Goal: Task Accomplishment & Management: Manage account settings

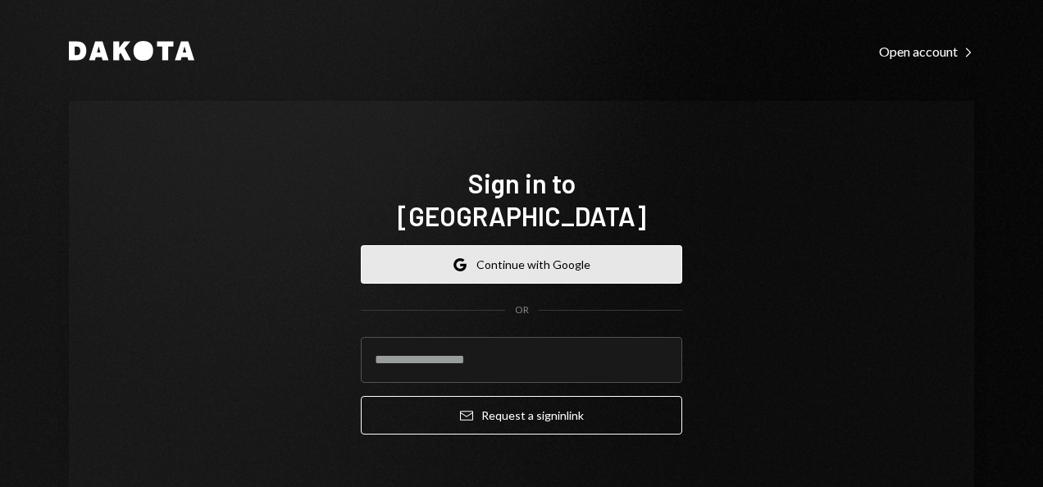
click at [477, 245] on button "Google Continue with Google" at bounding box center [521, 264] width 321 height 39
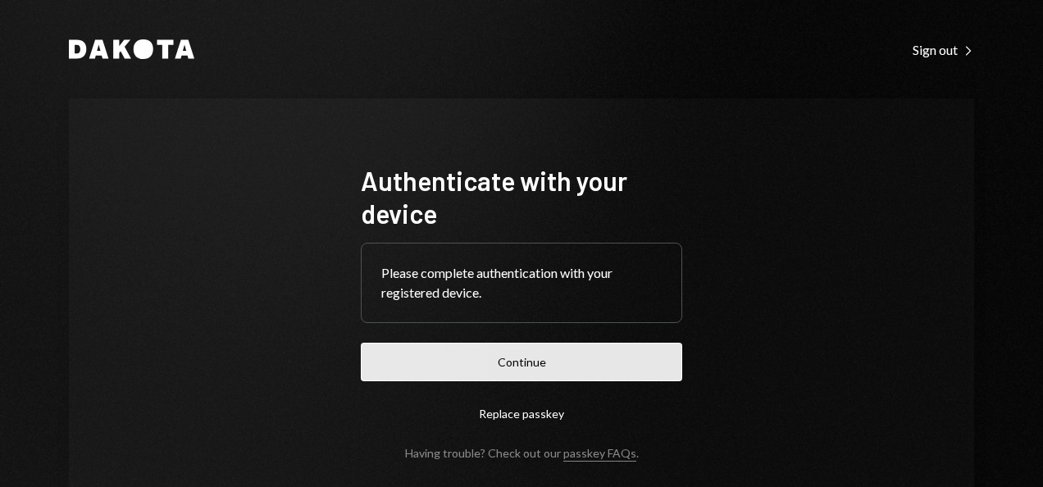
click at [512, 364] on button "Continue" at bounding box center [521, 362] width 321 height 39
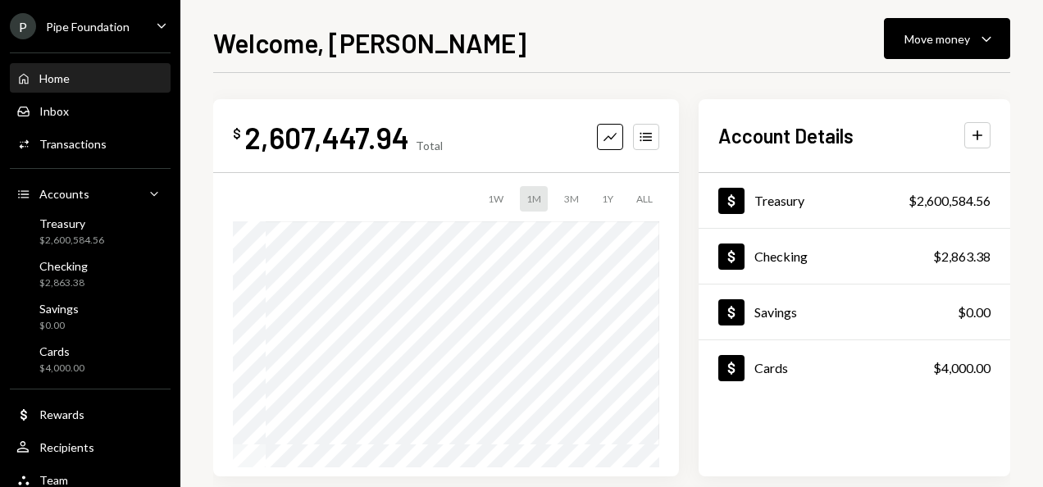
click at [116, 31] on div "Pipe Foundation" at bounding box center [88, 27] width 84 height 14
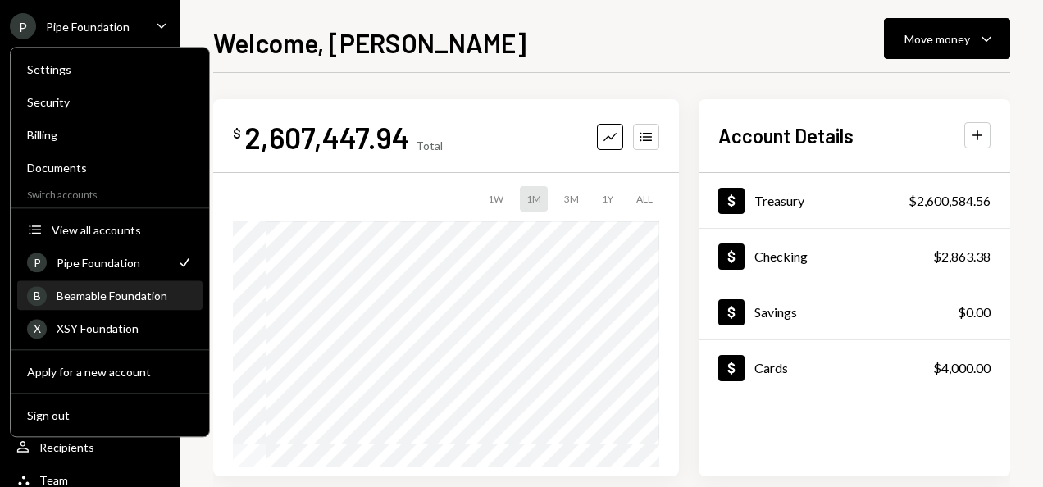
click at [134, 297] on div "Beamable Foundation" at bounding box center [125, 296] width 136 height 14
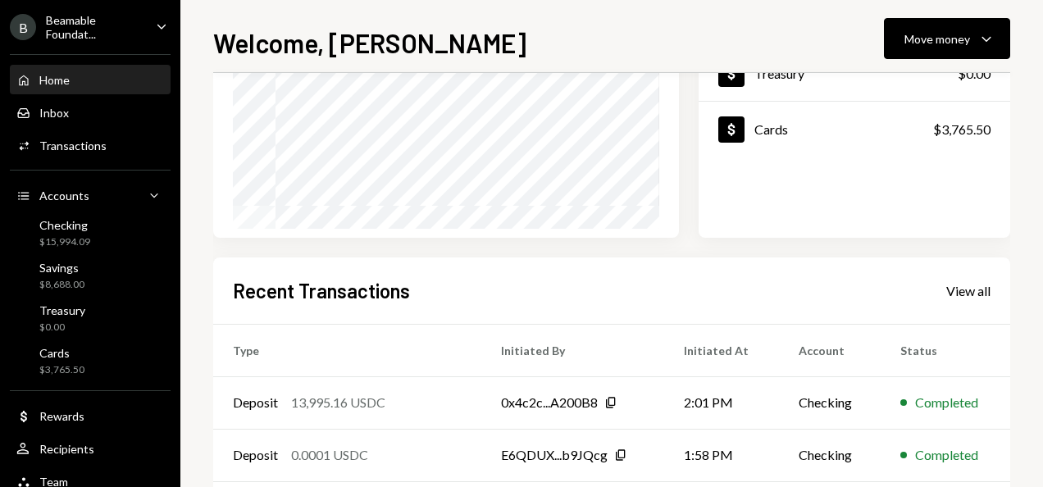
scroll to position [246, 0]
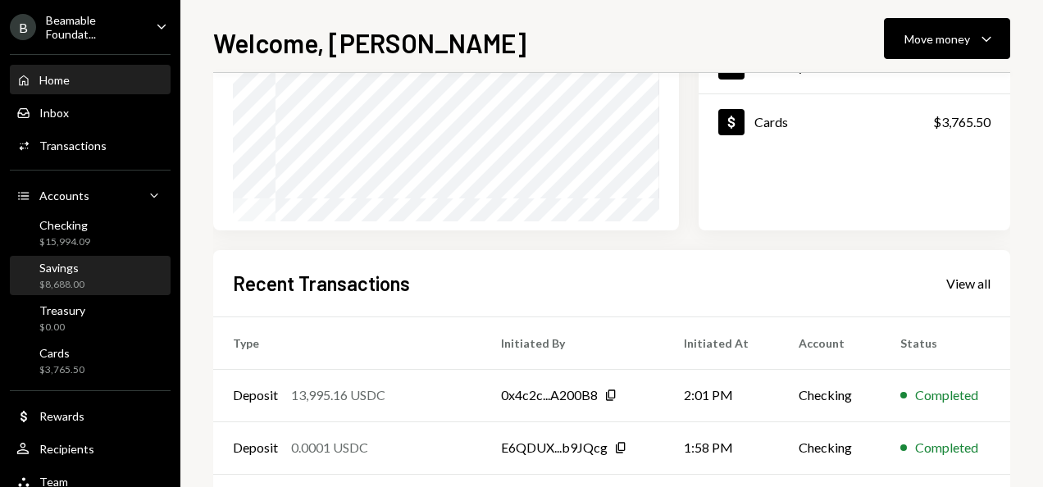
click at [106, 281] on div "Savings $8,688.00" at bounding box center [90, 276] width 148 height 31
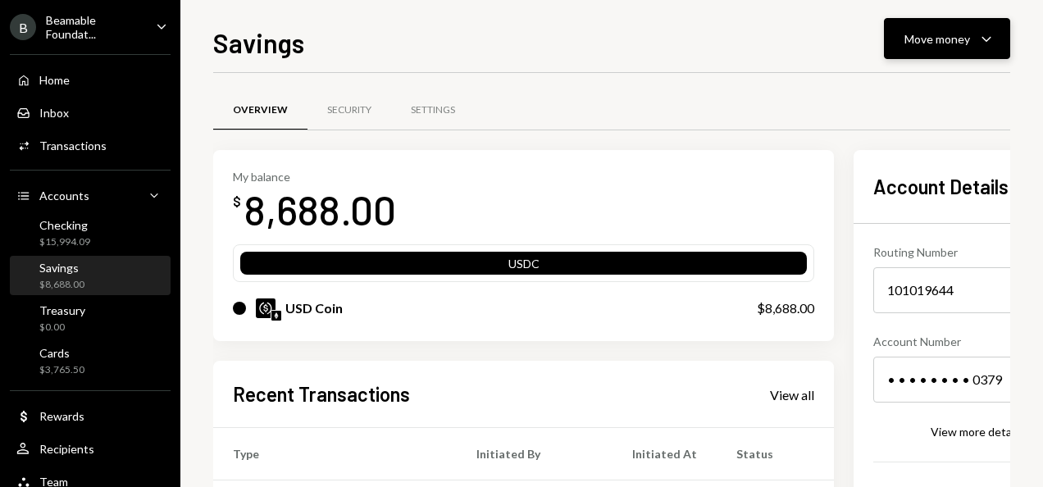
click at [926, 31] on div "Move money" at bounding box center [937, 38] width 66 height 17
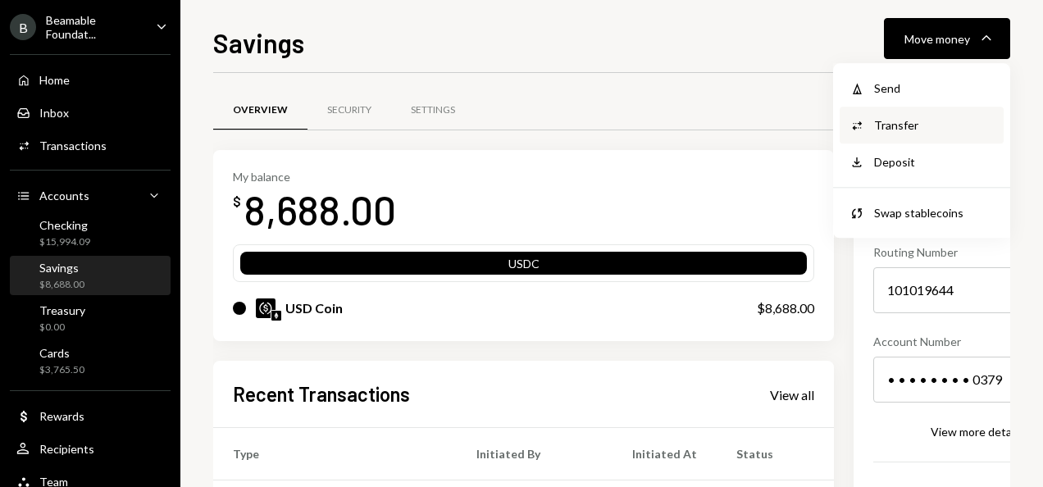
click at [928, 121] on div "Transfer" at bounding box center [934, 124] width 120 height 17
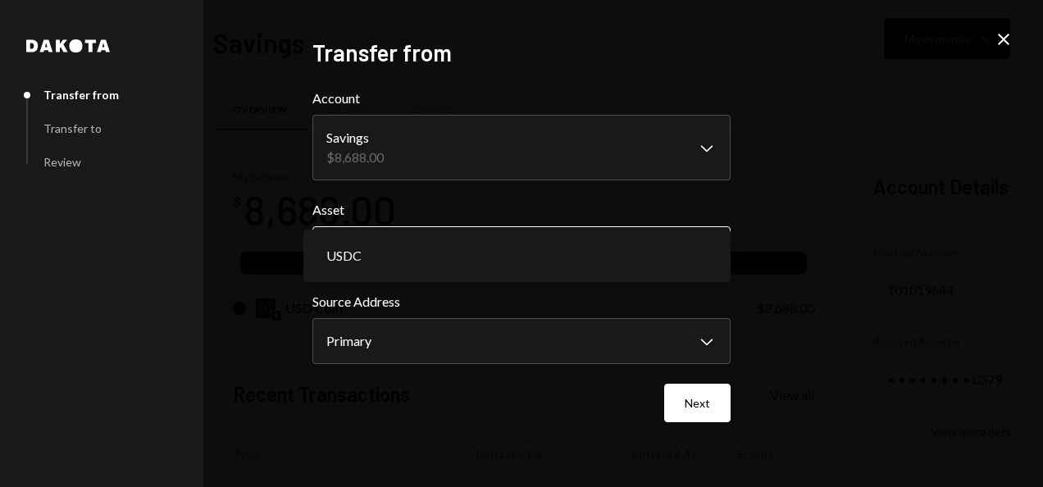
click at [473, 268] on body "B Beamable Foundat... Caret Down Home Home Inbox Inbox Activities Transactions …" at bounding box center [521, 243] width 1043 height 487
click at [703, 412] on button "Next" at bounding box center [697, 403] width 66 height 39
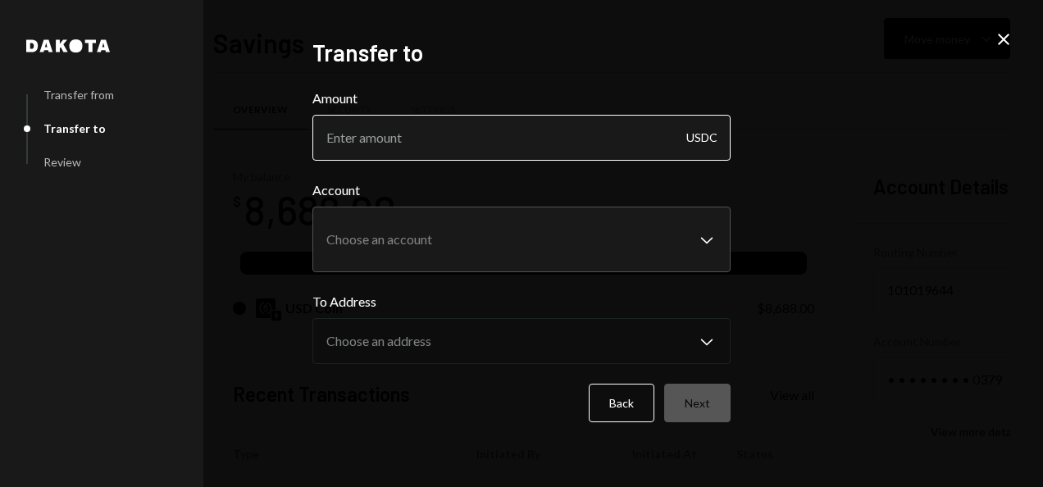
click at [403, 147] on input "Amount" at bounding box center [521, 138] width 418 height 46
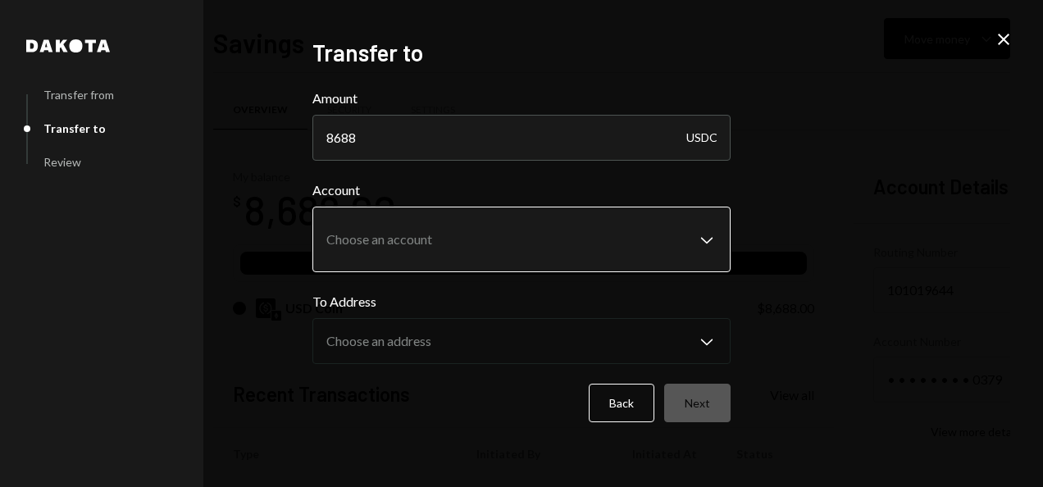
type input "8688"
click at [431, 248] on body "B Beamable Foundat... Caret Down Home Home Inbox Inbox Activities Transactions …" at bounding box center [521, 243] width 1043 height 487
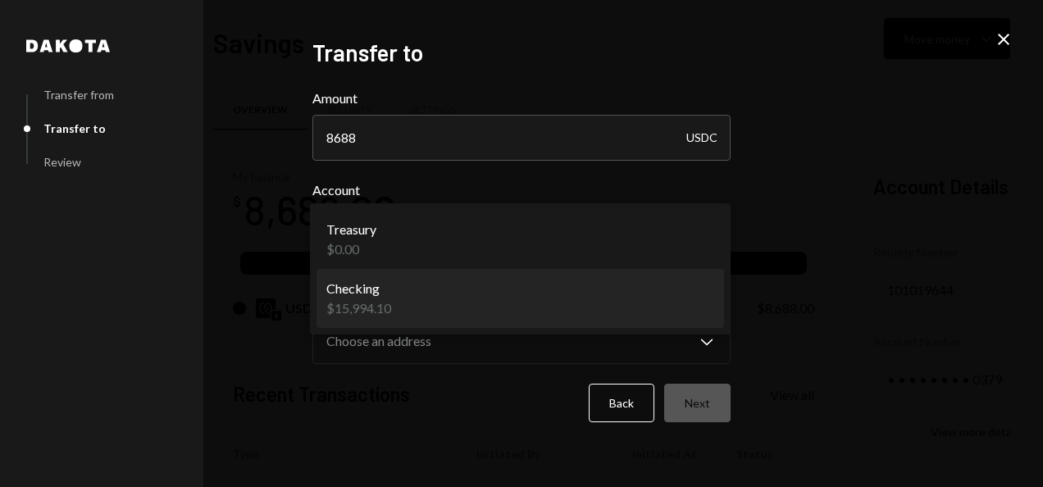
select select "**********"
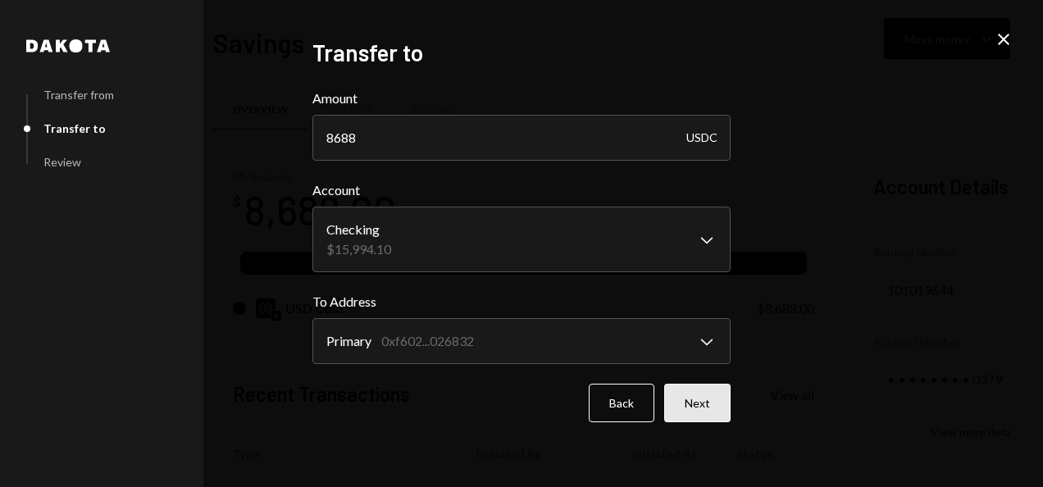
click at [705, 402] on button "Next" at bounding box center [697, 403] width 66 height 39
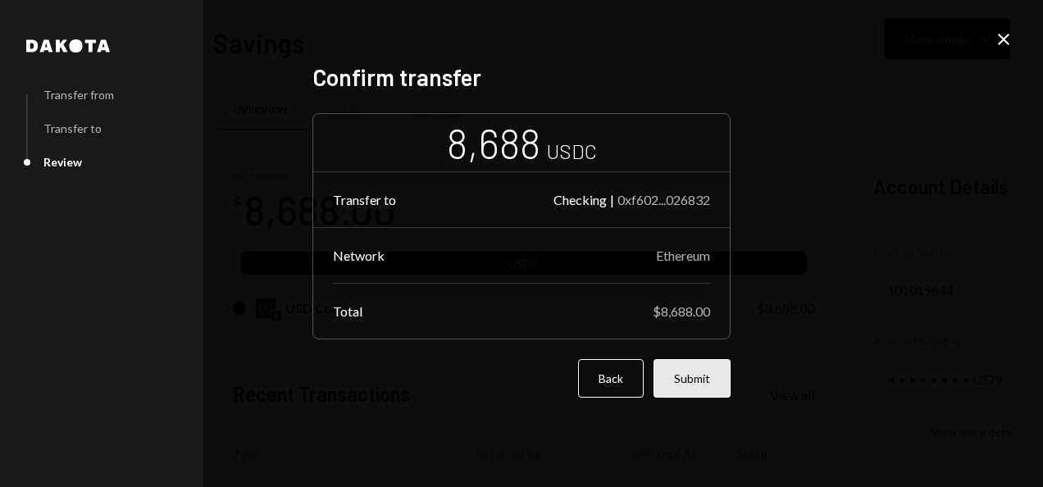
click at [702, 375] on button "Submit" at bounding box center [691, 378] width 77 height 39
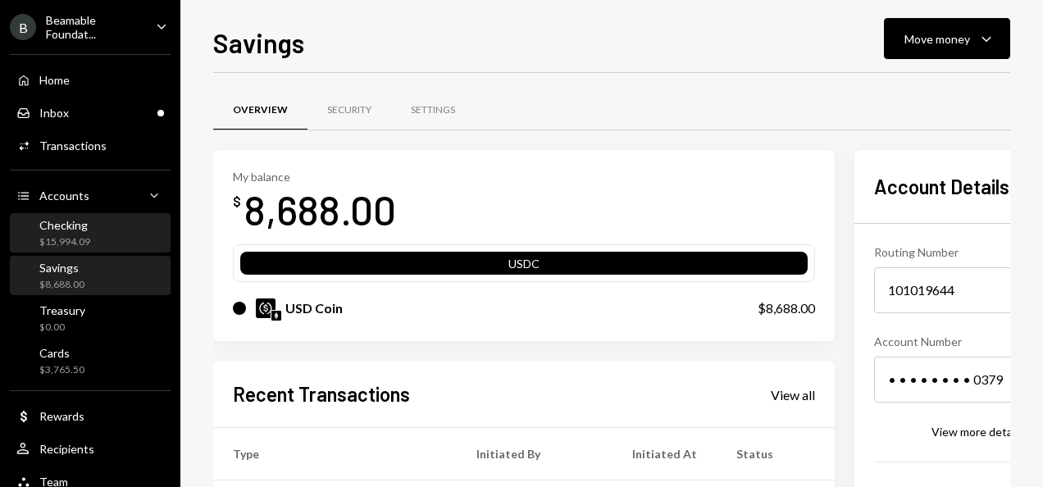
click at [74, 239] on div "$15,994.09" at bounding box center [64, 242] width 51 height 14
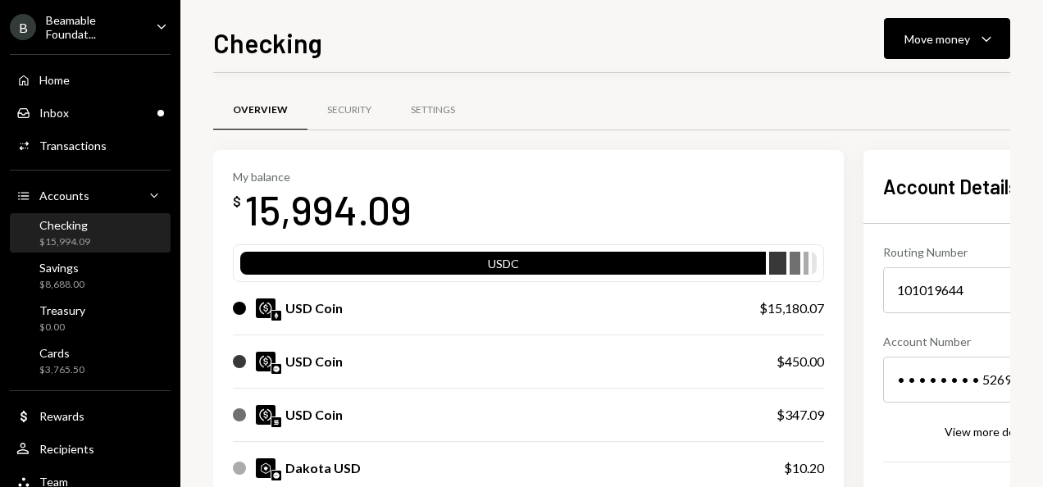
scroll to position [82, 0]
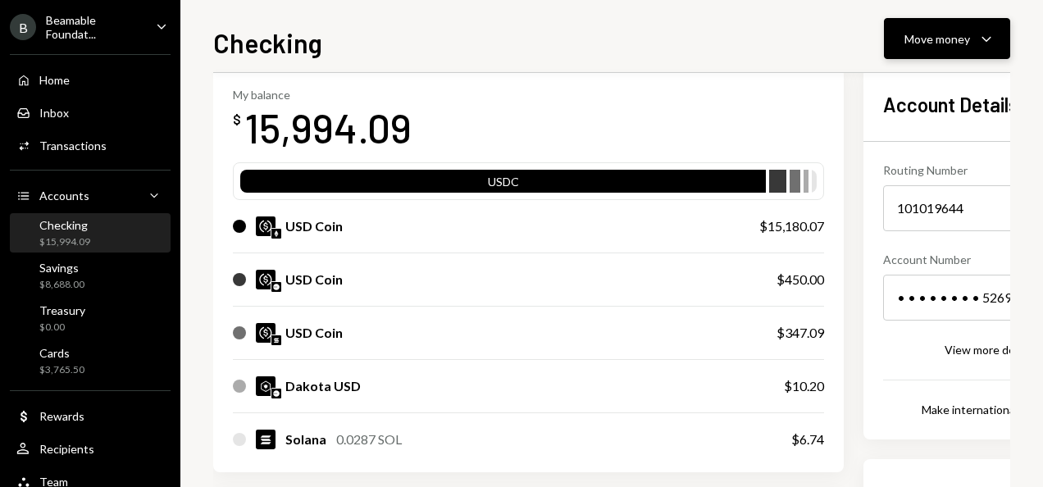
click at [944, 42] on div "Move money" at bounding box center [937, 38] width 66 height 17
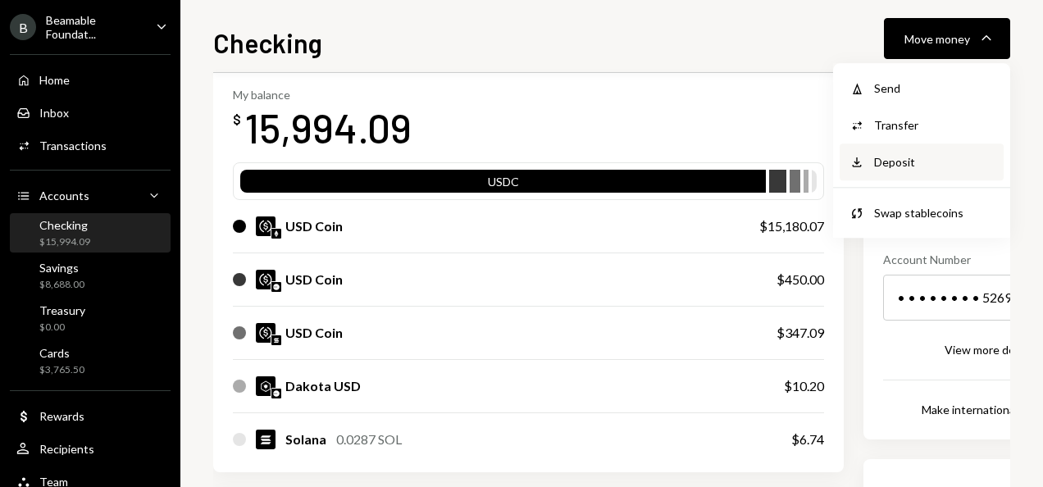
click at [900, 152] on div "Deposit Deposit" at bounding box center [921, 161] width 164 height 37
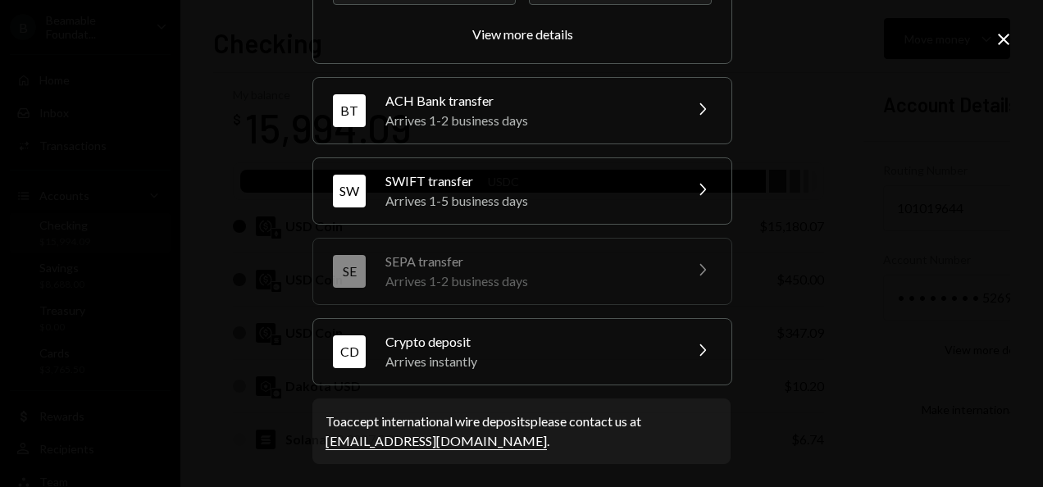
click at [525, 339] on div "Crypto deposit" at bounding box center [528, 342] width 287 height 20
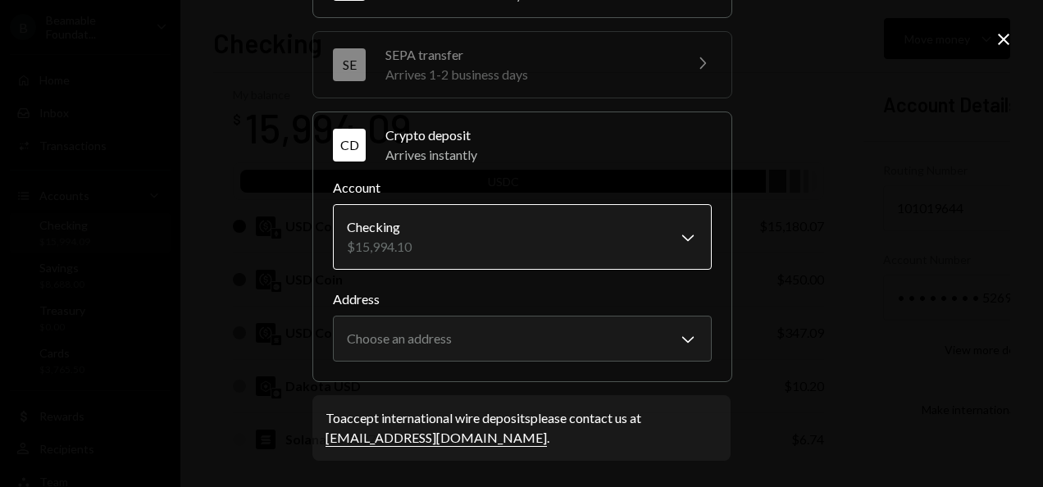
scroll to position [276, 0]
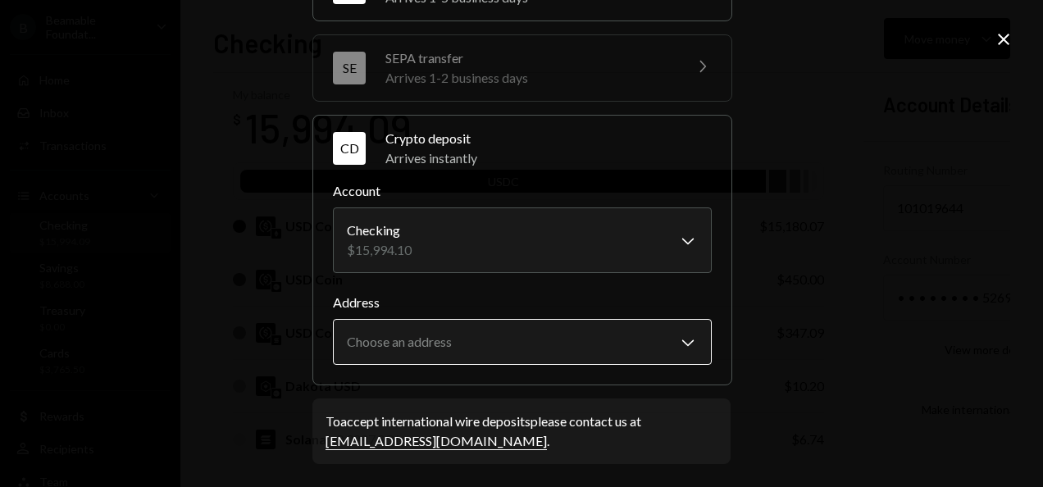
click at [494, 341] on body "B Beamable Foundat... Caret Down Home Home Inbox Inbox Activities Transactions …" at bounding box center [521, 243] width 1043 height 487
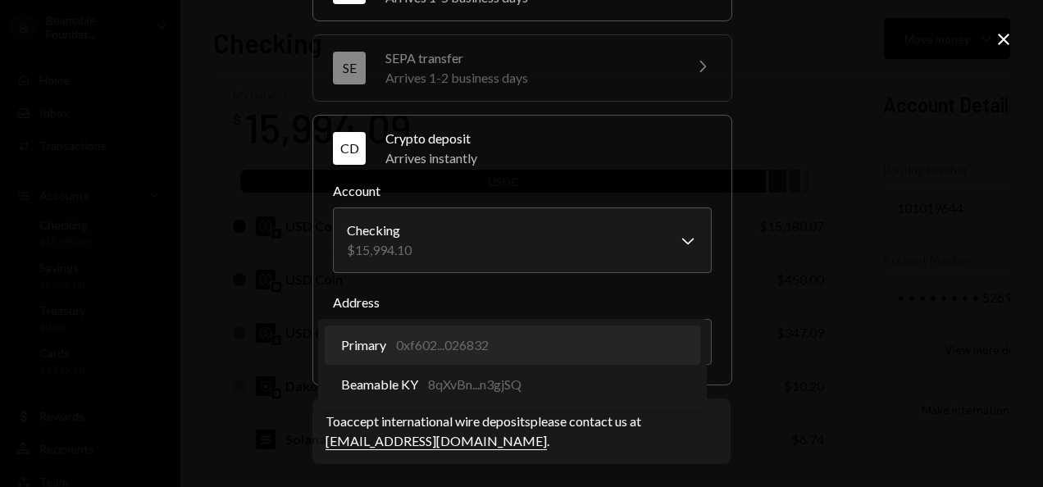
select select "**********"
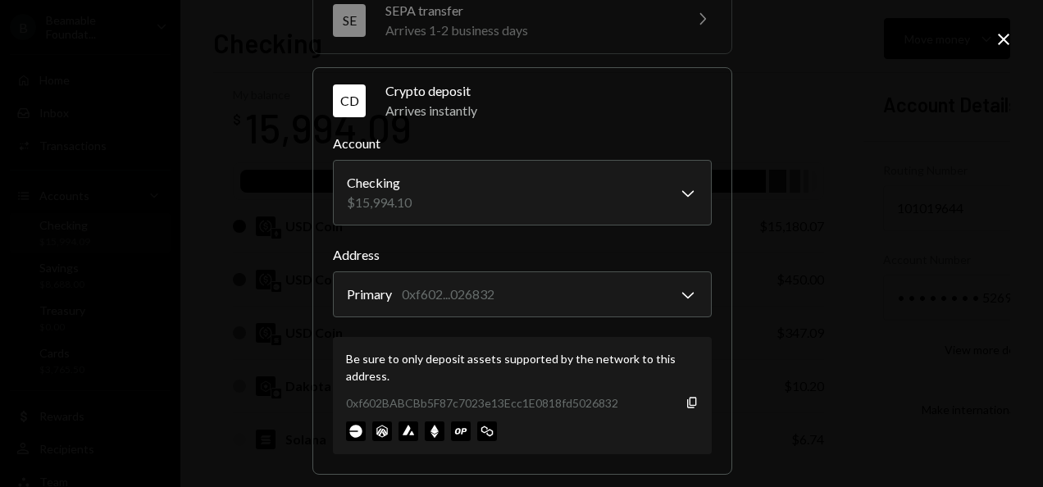
scroll to position [413, 0]
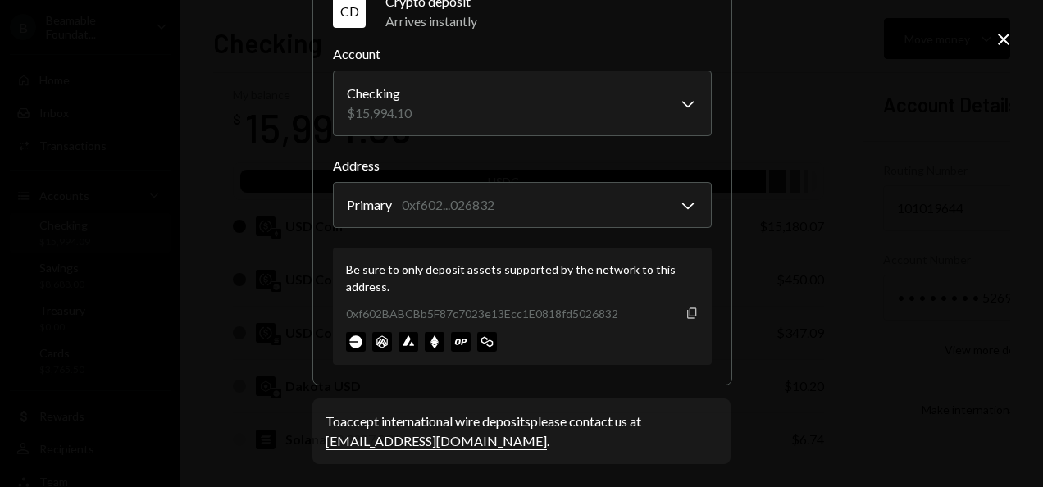
click at [687, 313] on icon "button" at bounding box center [691, 312] width 9 height 11
click at [999, 39] on icon "Close" at bounding box center [1004, 40] width 20 height 20
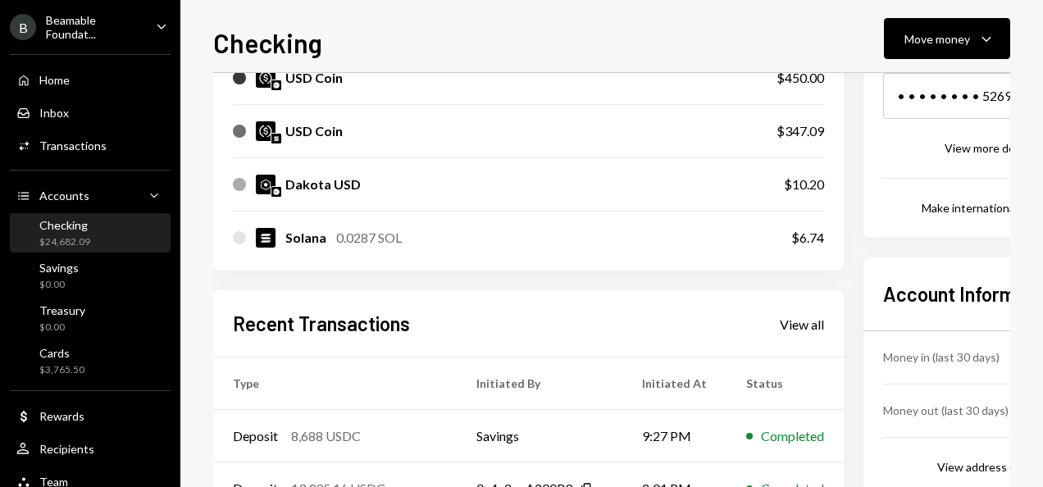
scroll to position [410, 0]
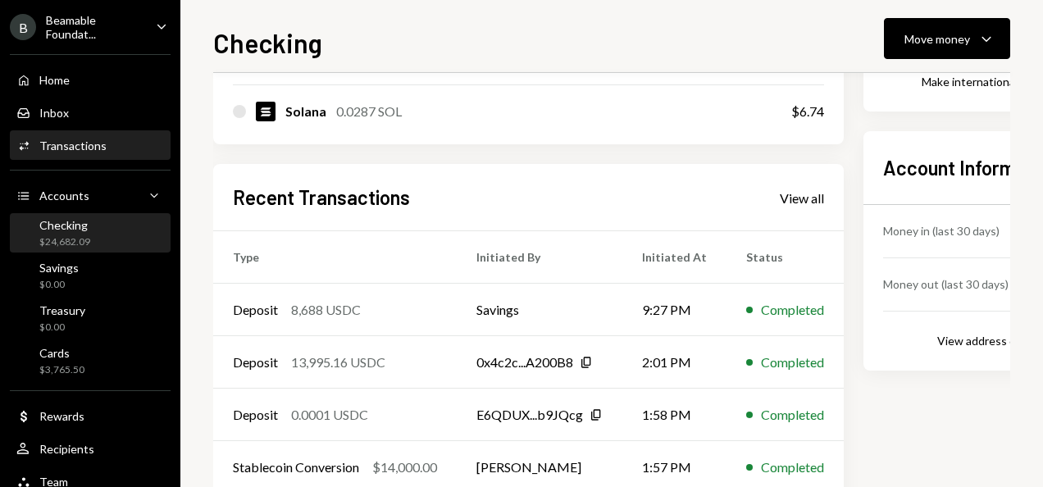
click at [57, 153] on div "Activities Transactions" at bounding box center [90, 146] width 148 height 28
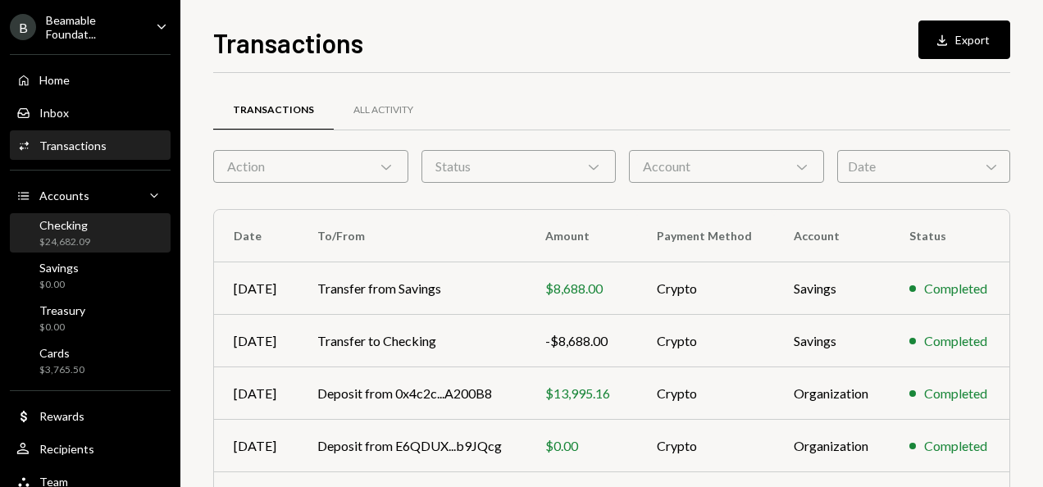
click at [71, 231] on div "Checking $24,682.09" at bounding box center [64, 233] width 51 height 31
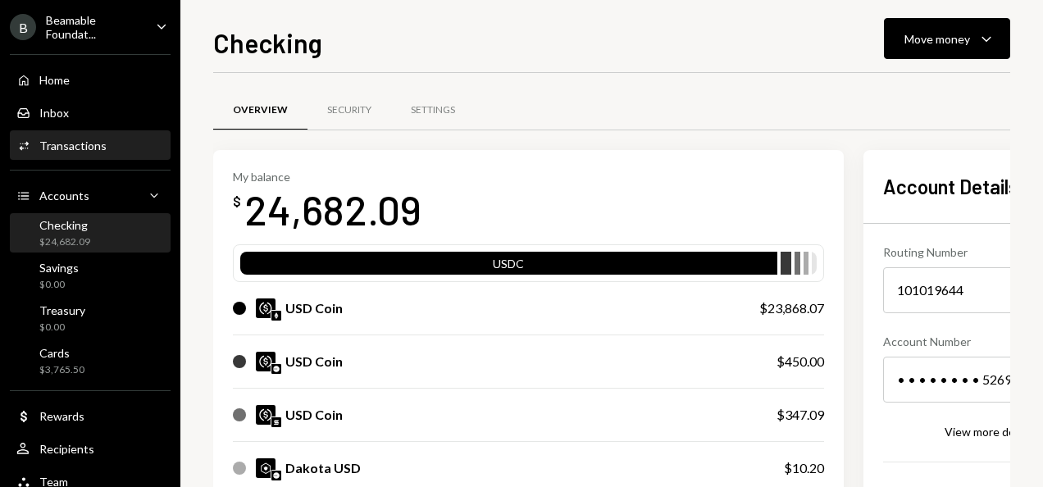
click at [82, 149] on div "Transactions" at bounding box center [72, 146] width 67 height 14
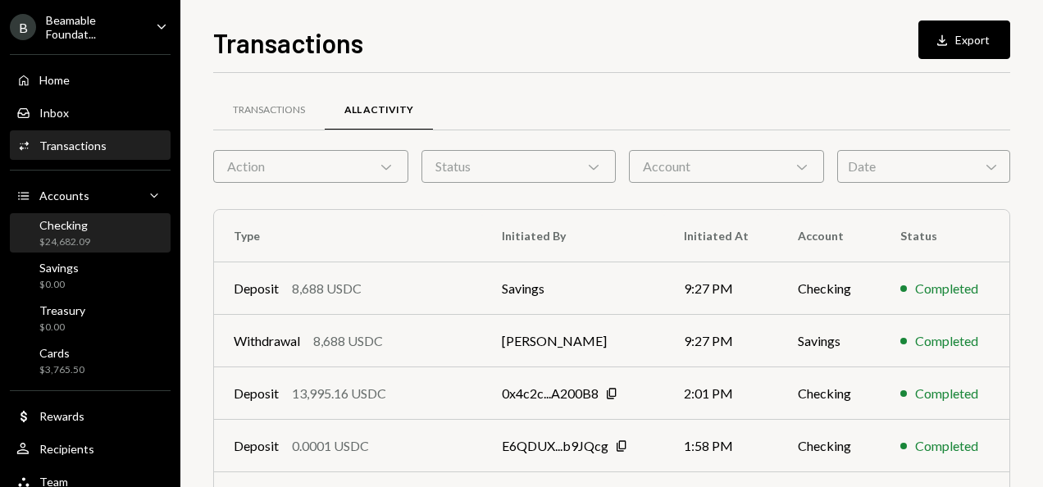
click at [84, 226] on div "Checking" at bounding box center [64, 225] width 51 height 14
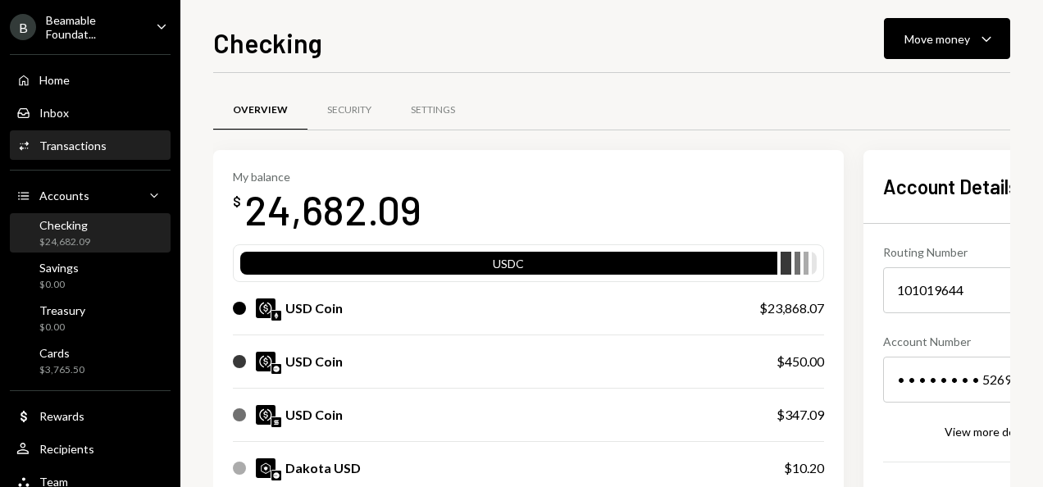
click at [98, 153] on div "Activities Transactions" at bounding box center [90, 146] width 148 height 28
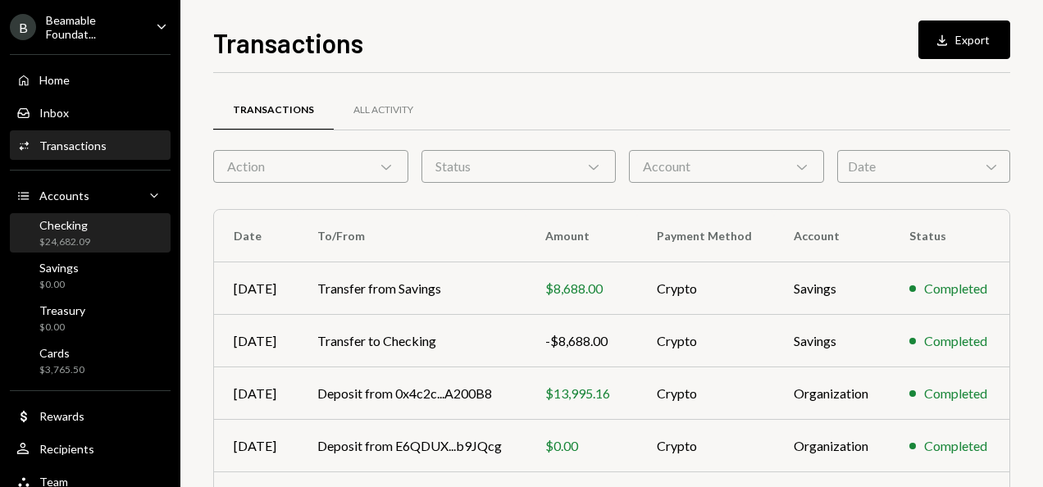
click at [103, 229] on div "Checking $24,682.09" at bounding box center [90, 233] width 148 height 31
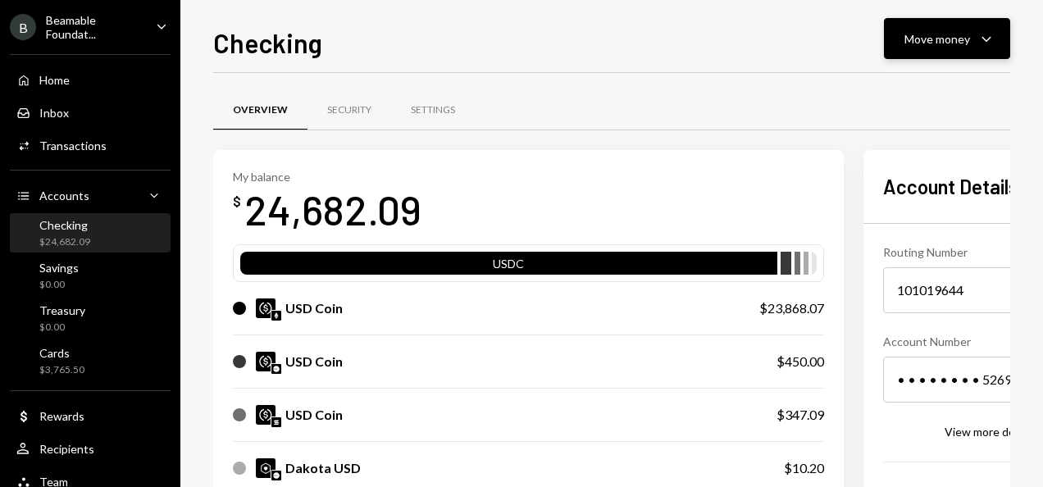
click at [971, 51] on button "Move money Caret Down" at bounding box center [947, 38] width 126 height 41
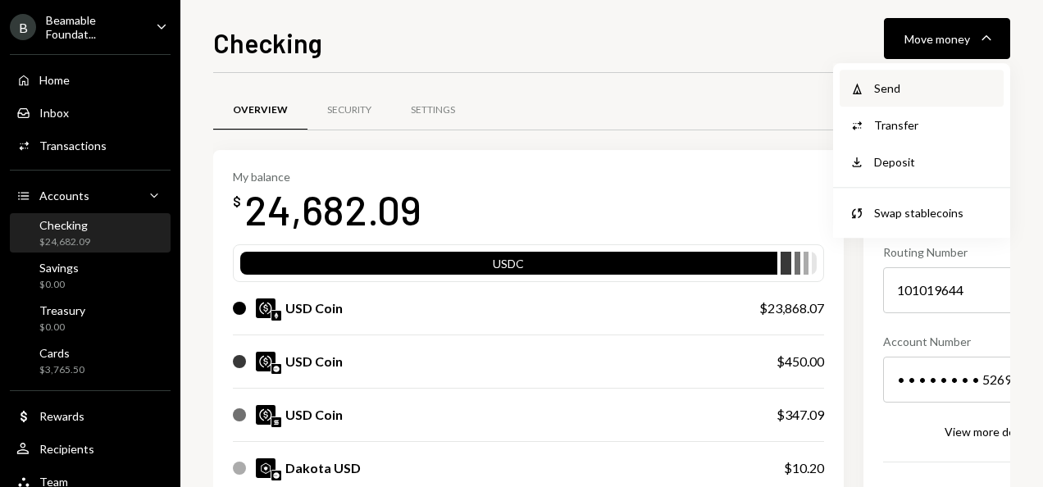
click at [940, 87] on div "Send" at bounding box center [934, 88] width 120 height 17
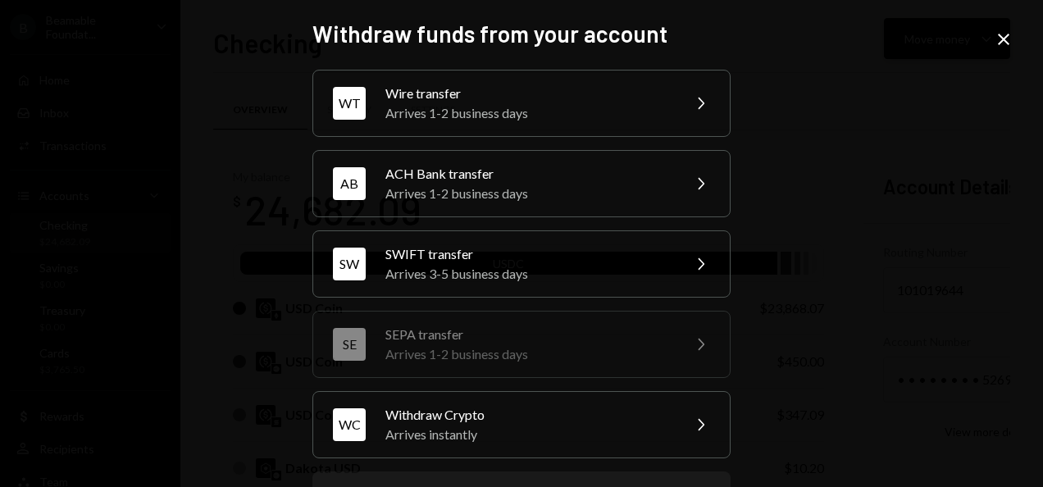
click at [1003, 38] on icon "Close" at bounding box center [1004, 40] width 20 height 20
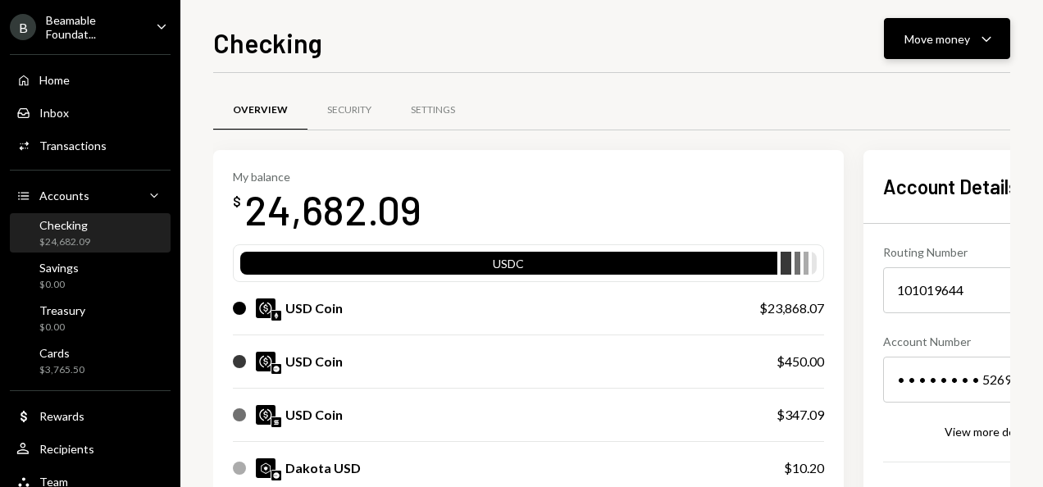
click at [928, 43] on div "Move money" at bounding box center [937, 38] width 66 height 17
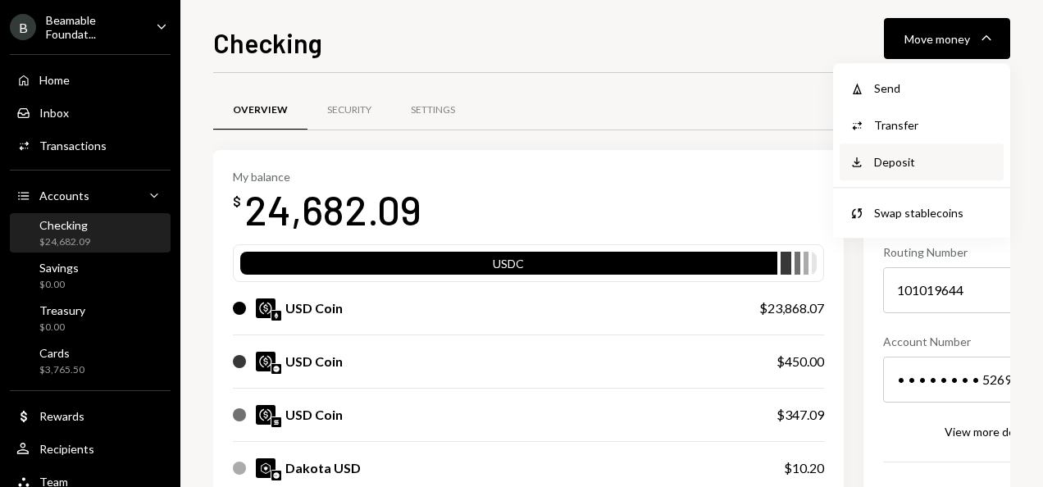
click at [929, 152] on div "Deposit Deposit" at bounding box center [921, 161] width 164 height 37
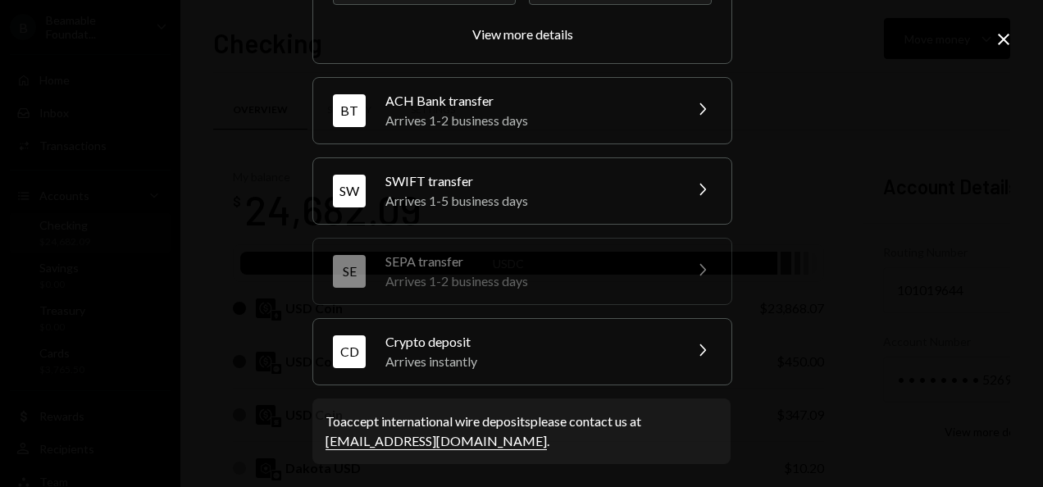
click at [504, 339] on div "Crypto deposit" at bounding box center [528, 342] width 287 height 20
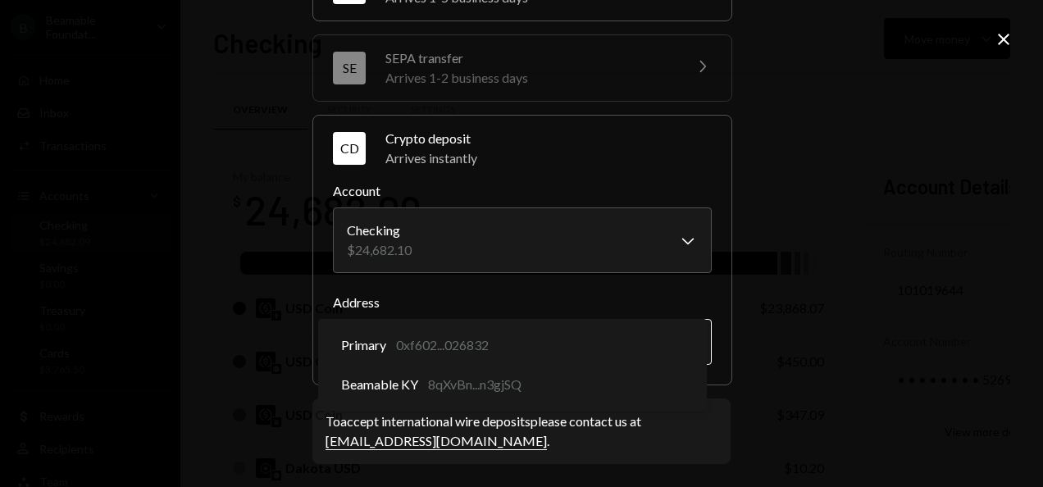
click at [574, 330] on body "B Beamable Foundat... Caret Down Home Home Inbox Inbox Activities Transactions …" at bounding box center [521, 243] width 1043 height 487
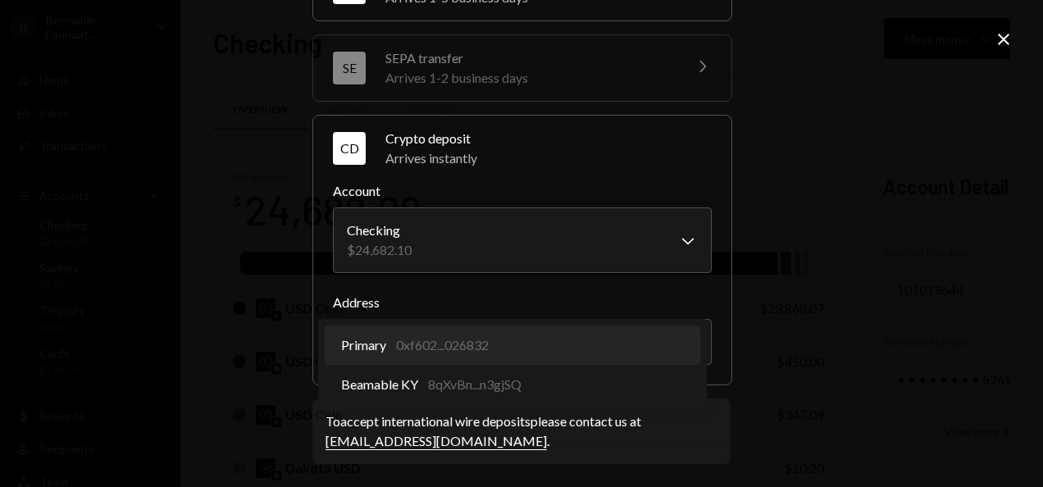
select select "**********"
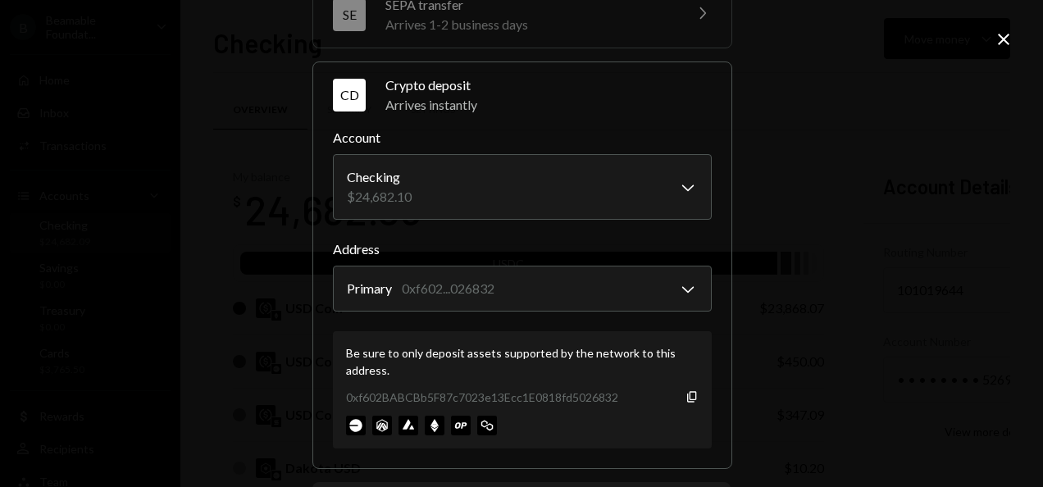
scroll to position [413, 0]
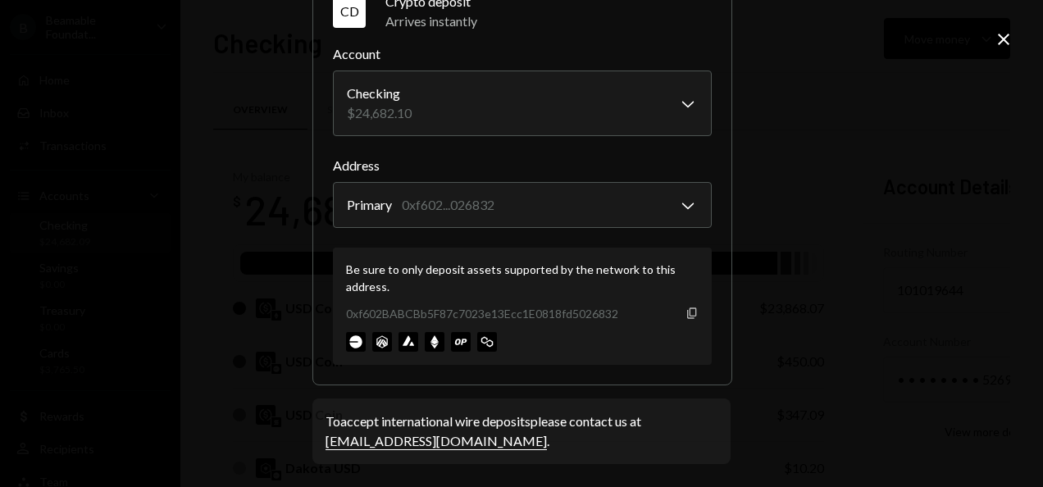
click at [687, 309] on icon "Copy" at bounding box center [691, 313] width 13 height 13
click at [1008, 41] on icon "Close" at bounding box center [1004, 40] width 20 height 20
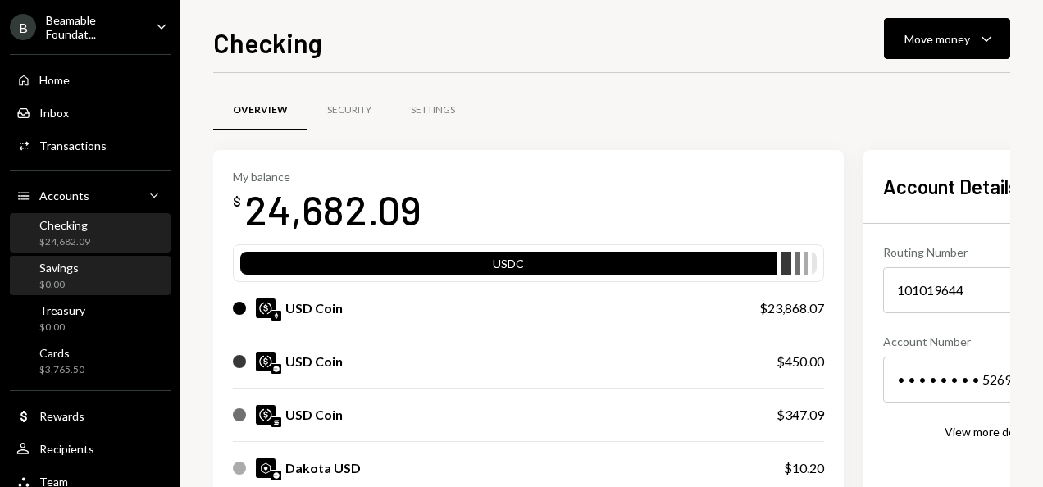
click at [109, 264] on div "Savings $0.00" at bounding box center [90, 276] width 148 height 31
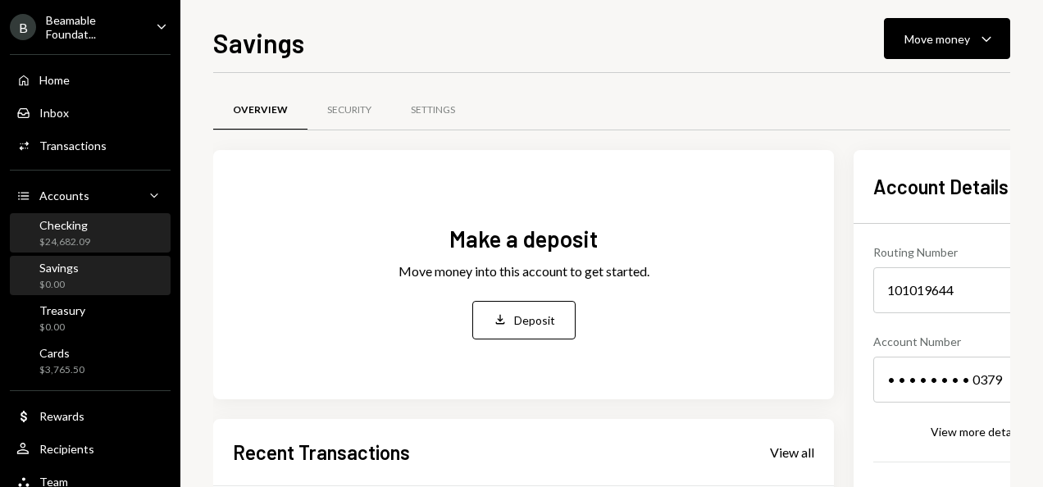
click at [110, 227] on div "Checking $24,682.09" at bounding box center [90, 233] width 148 height 31
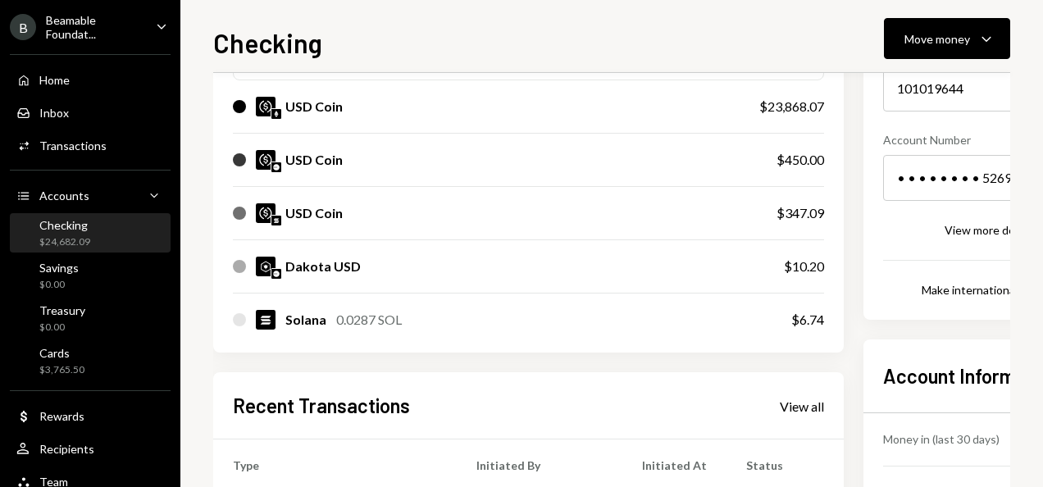
scroll to position [328, 0]
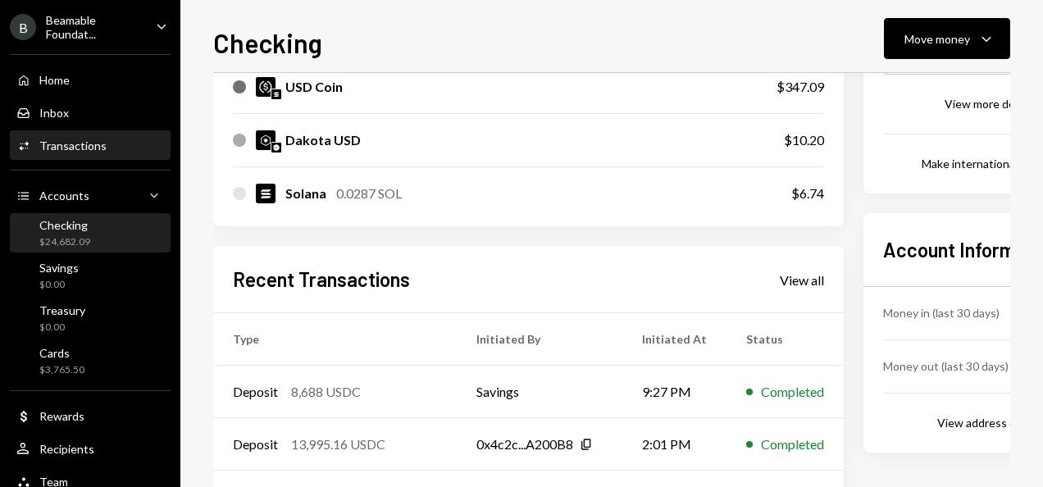
click at [101, 133] on div "Activities Transactions" at bounding box center [90, 146] width 148 height 28
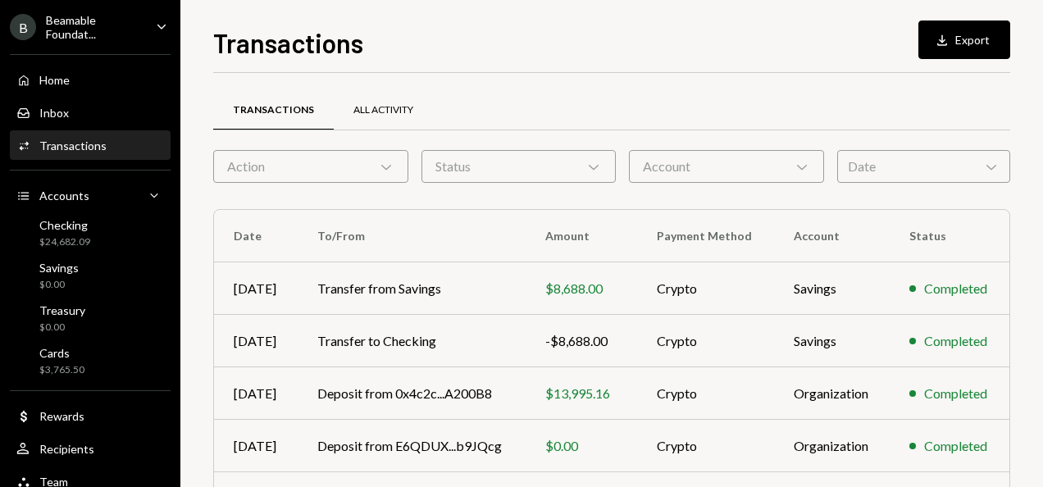
click at [394, 112] on div "All Activity" at bounding box center [383, 110] width 60 height 14
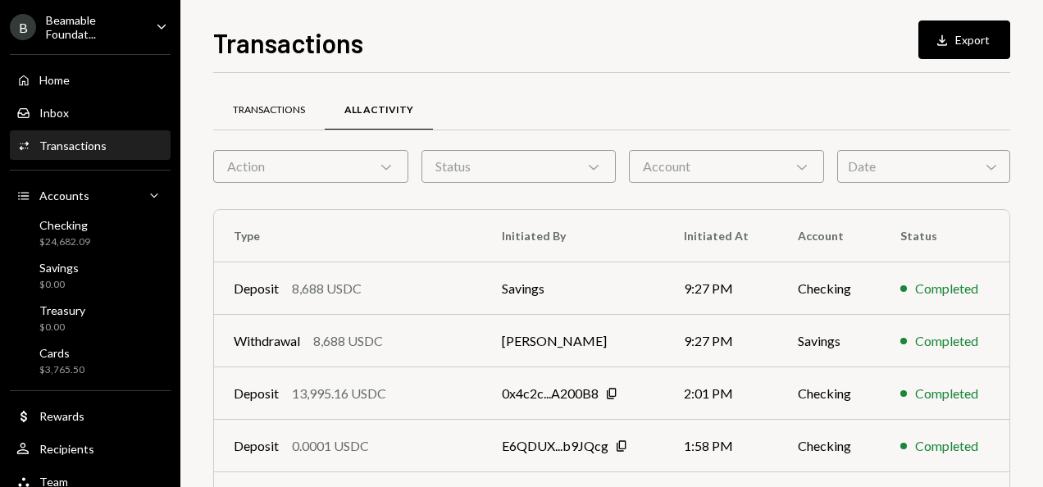
click at [291, 94] on div "Transactions" at bounding box center [268, 110] width 111 height 39
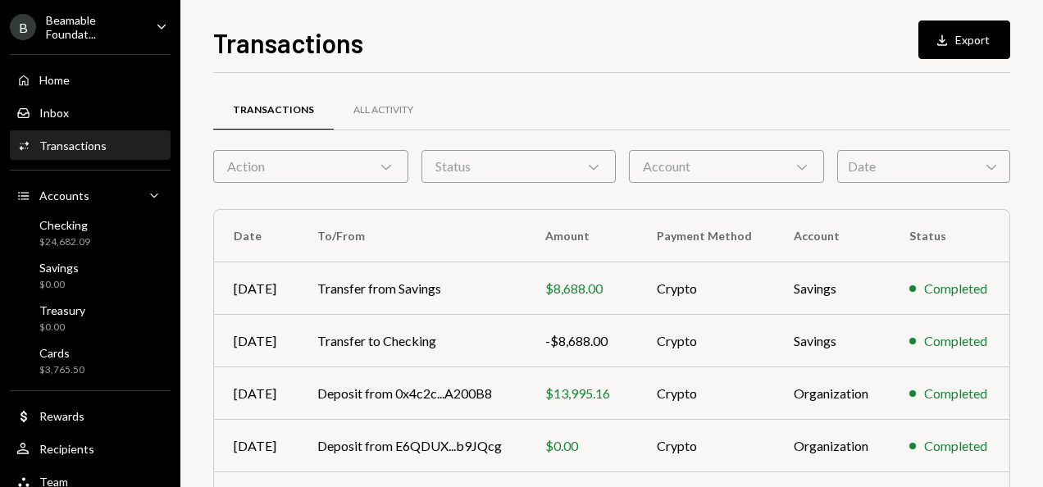
click at [337, 174] on div "Action Chevron Down" at bounding box center [310, 166] width 195 height 33
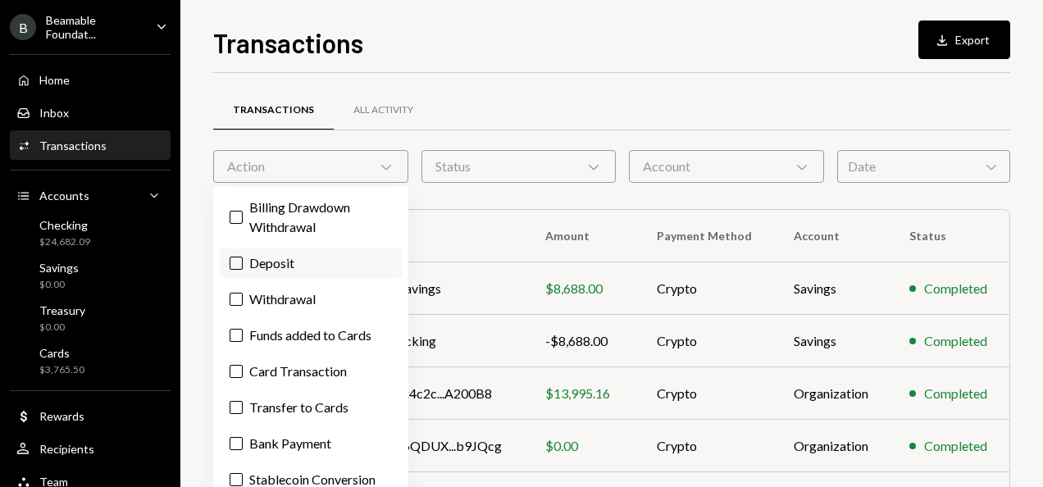
click at [310, 267] on label "Deposit" at bounding box center [311, 263] width 182 height 30
click at [243, 267] on button "Deposit" at bounding box center [236, 263] width 13 height 13
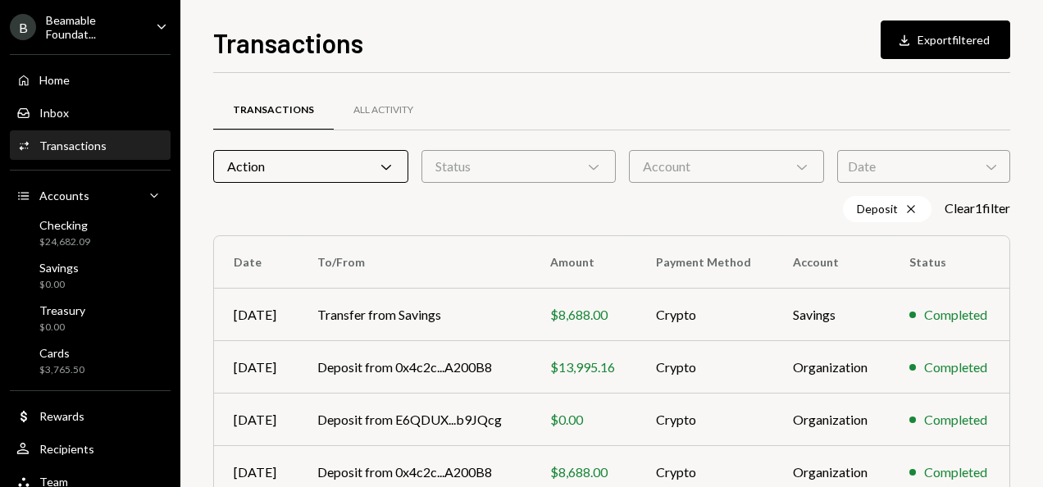
click at [559, 55] on div "Transactions Download Export filtered" at bounding box center [611, 41] width 797 height 36
click at [99, 80] on div "Home Home" at bounding box center [90, 80] width 148 height 15
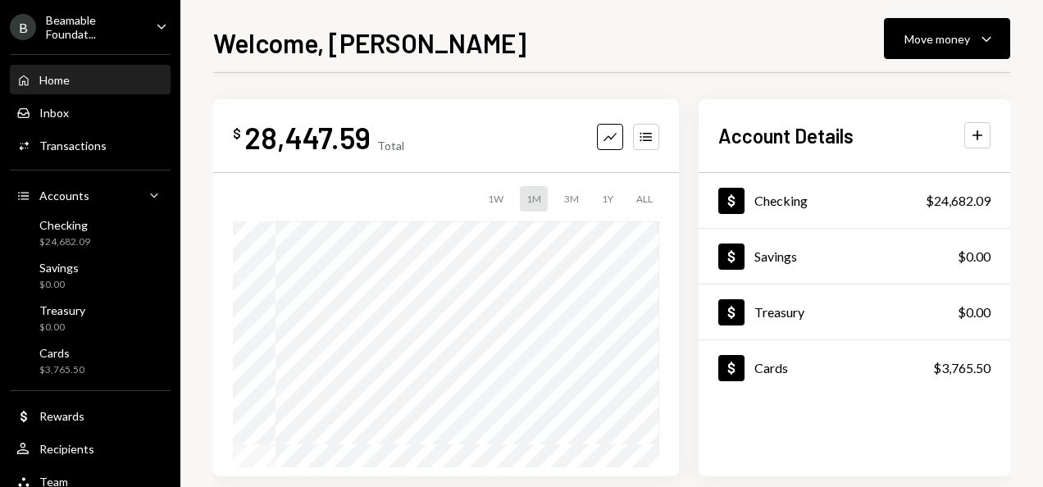
scroll to position [246, 0]
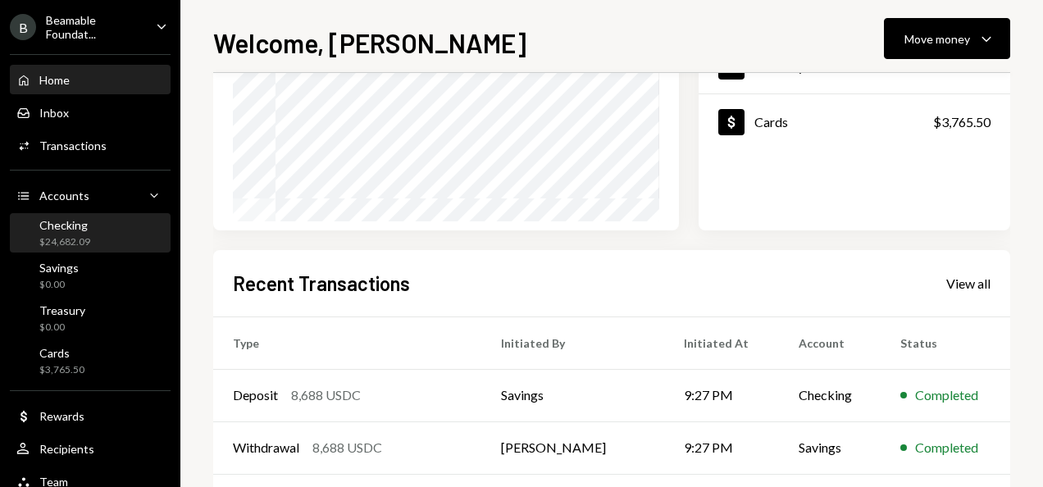
click at [97, 218] on div "Checking $24,682.09" at bounding box center [90, 233] width 148 height 31
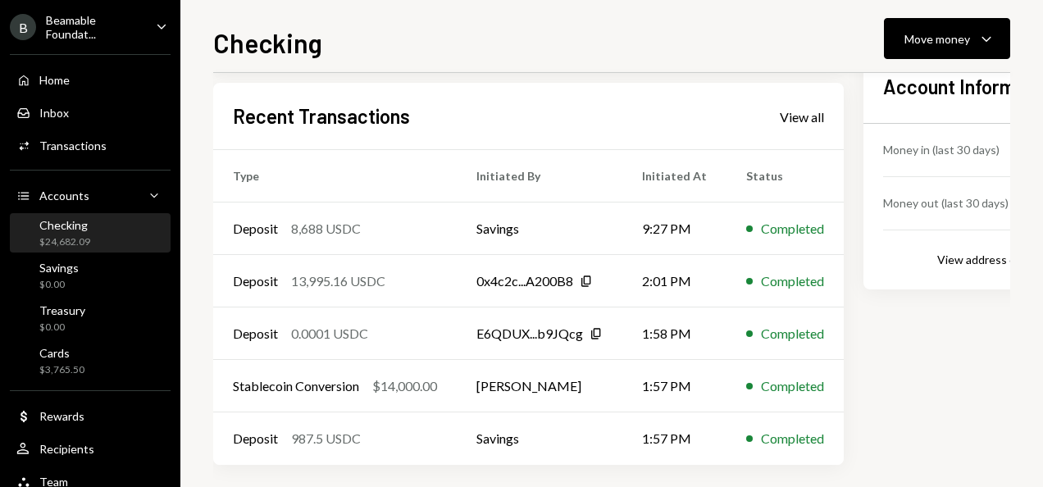
scroll to position [492, 0]
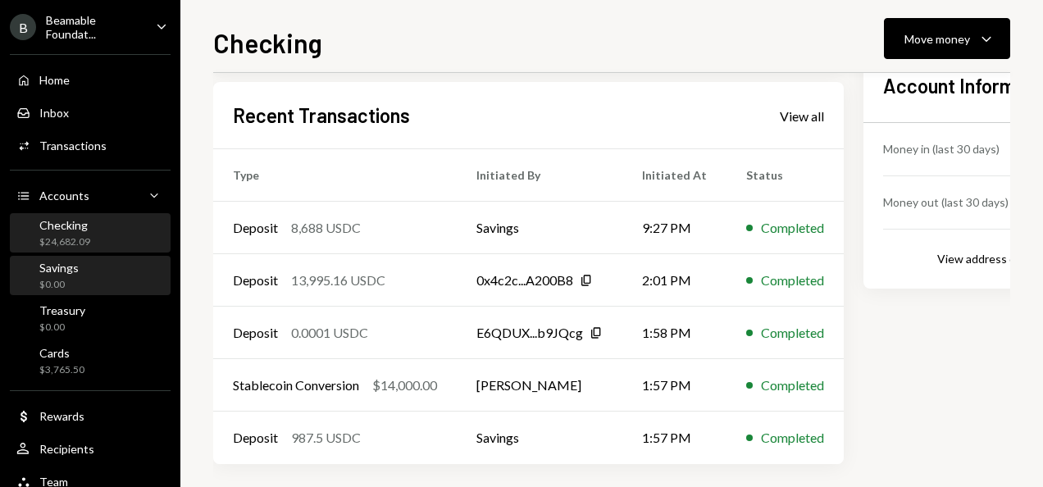
click at [97, 262] on div "Savings $0.00" at bounding box center [90, 276] width 148 height 31
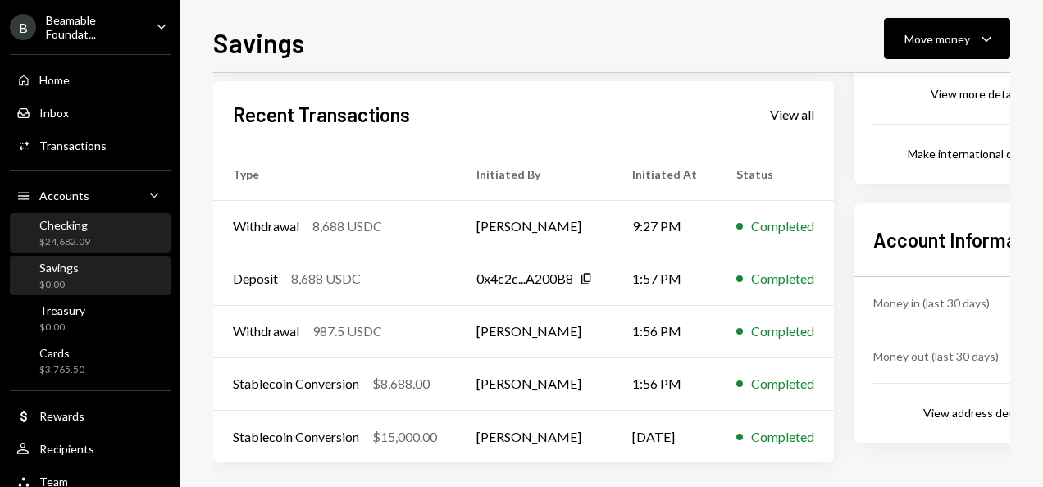
click at [102, 236] on div "Checking $24,682.09" at bounding box center [90, 233] width 148 height 31
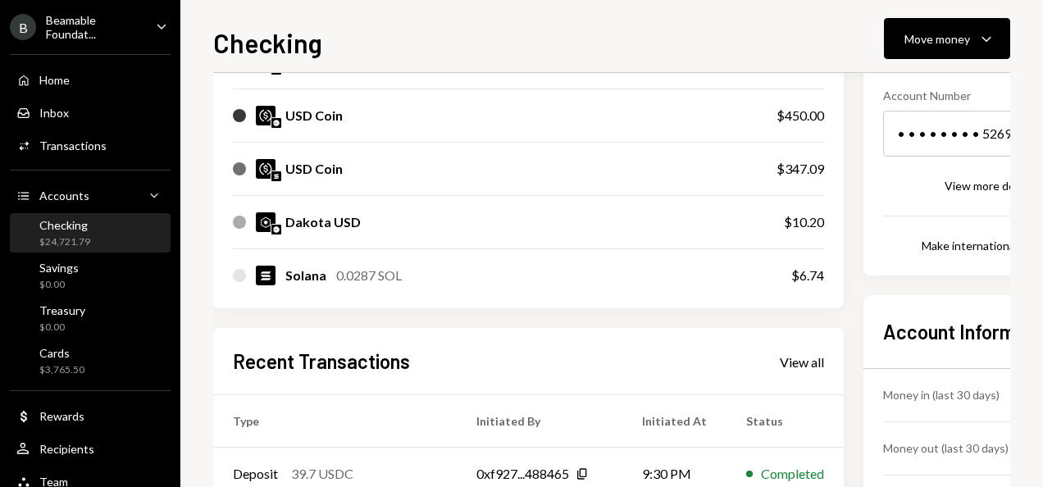
scroll to position [328, 0]
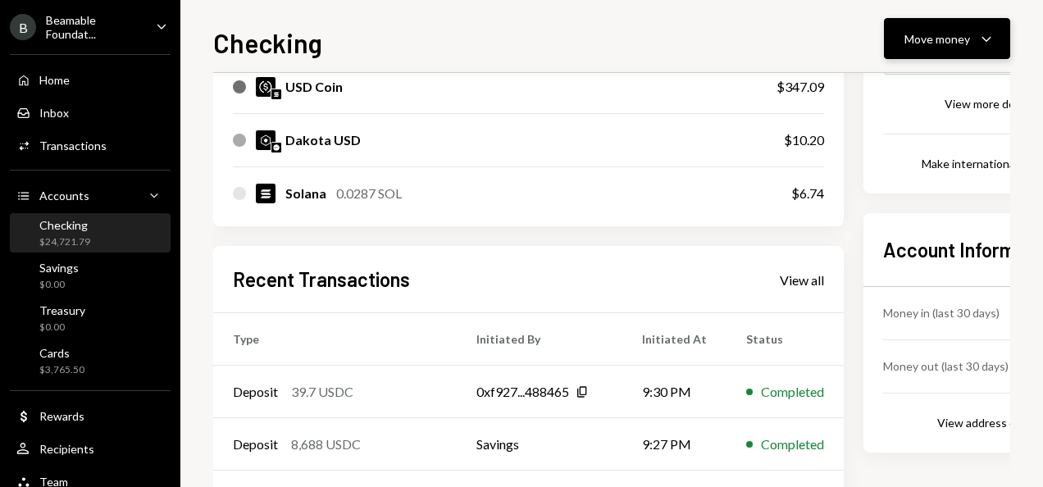
click at [927, 49] on button "Move money Caret Down" at bounding box center [947, 38] width 126 height 41
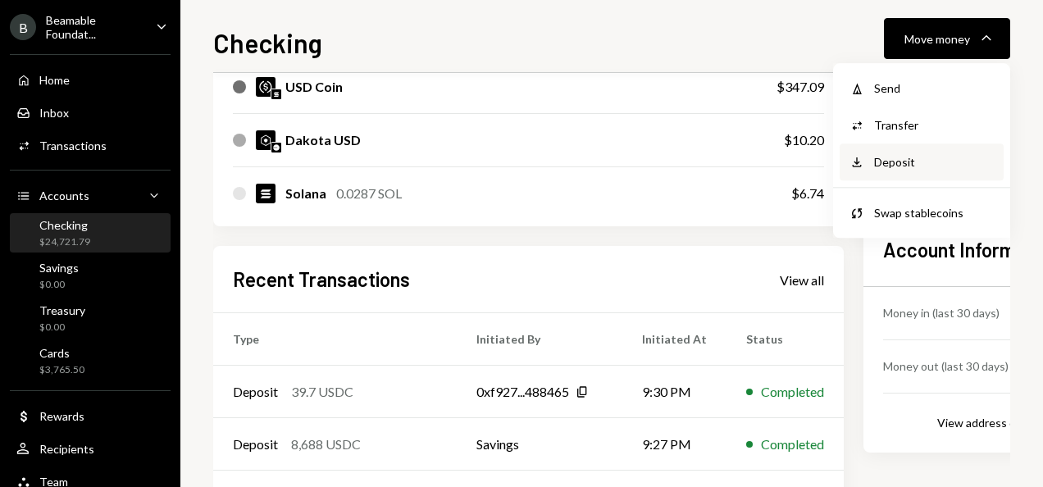
click at [918, 164] on div "Deposit" at bounding box center [934, 161] width 120 height 17
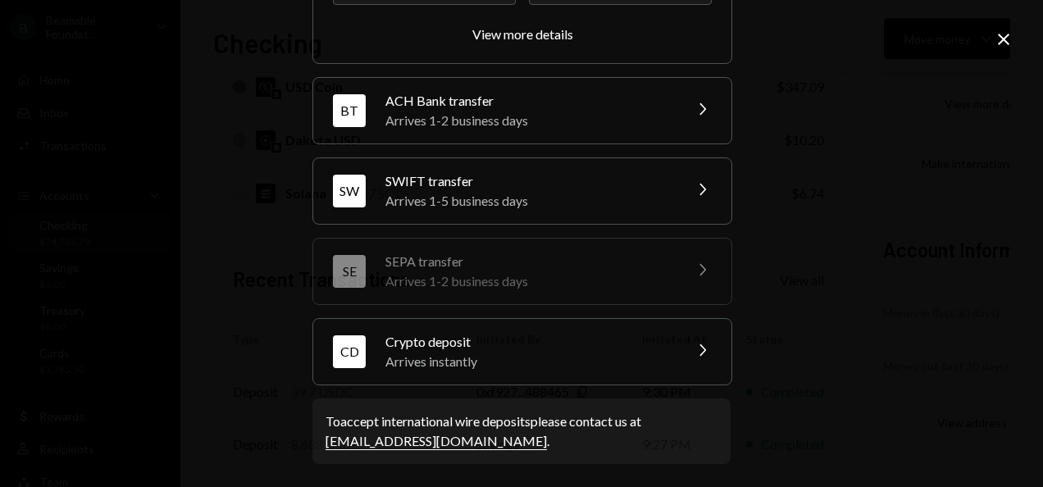
click at [497, 358] on div "Arrives instantly" at bounding box center [528, 362] width 287 height 20
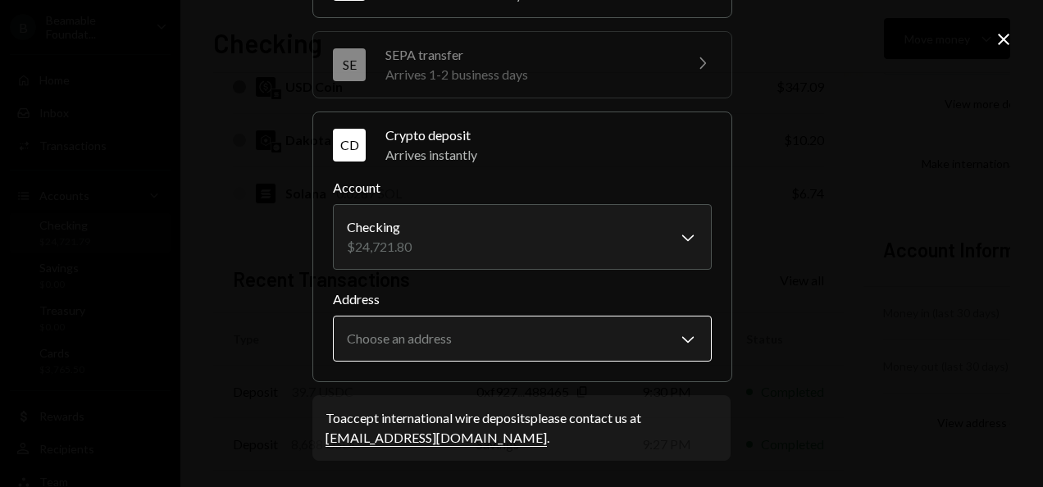
scroll to position [276, 0]
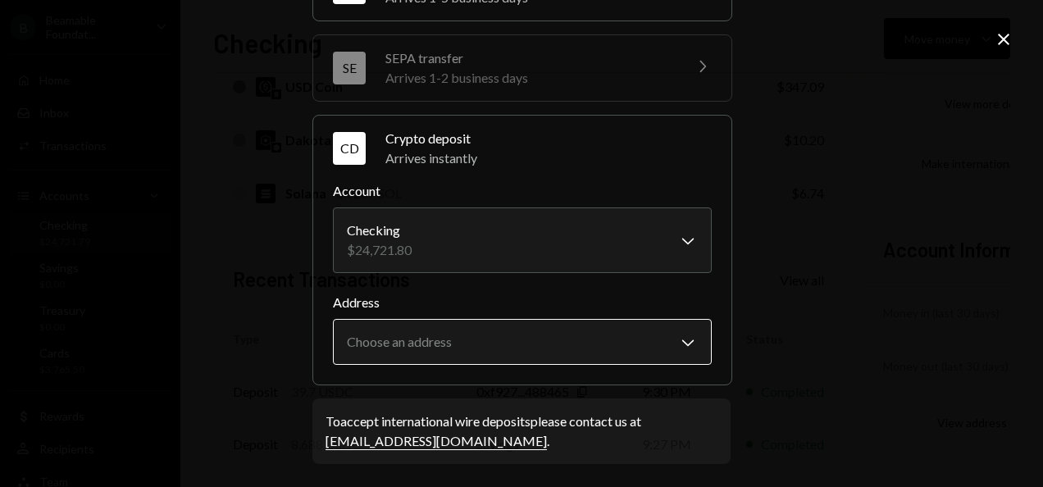
click at [488, 325] on body "B Beamable Foundat... Caret Down Home Home Inbox Inbox Activities Transactions …" at bounding box center [521, 243] width 1043 height 487
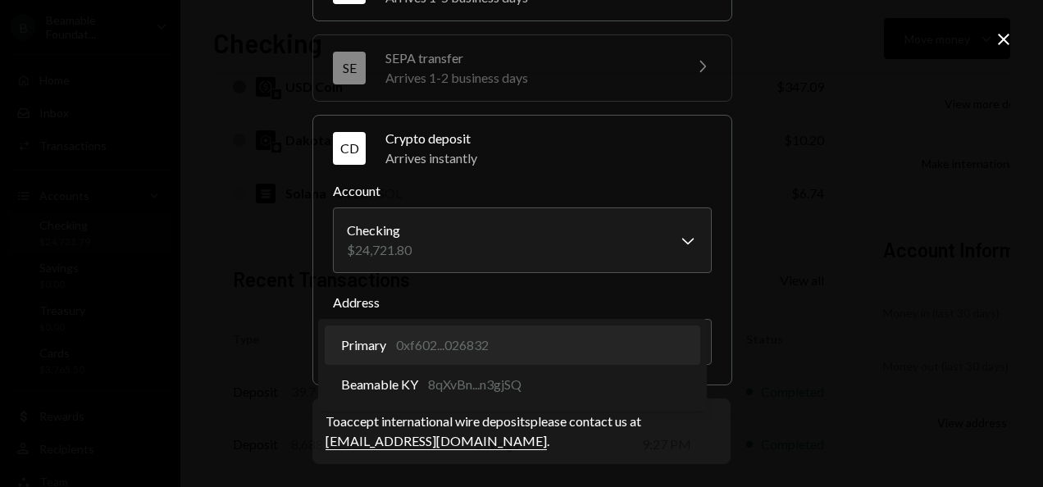
select select "**********"
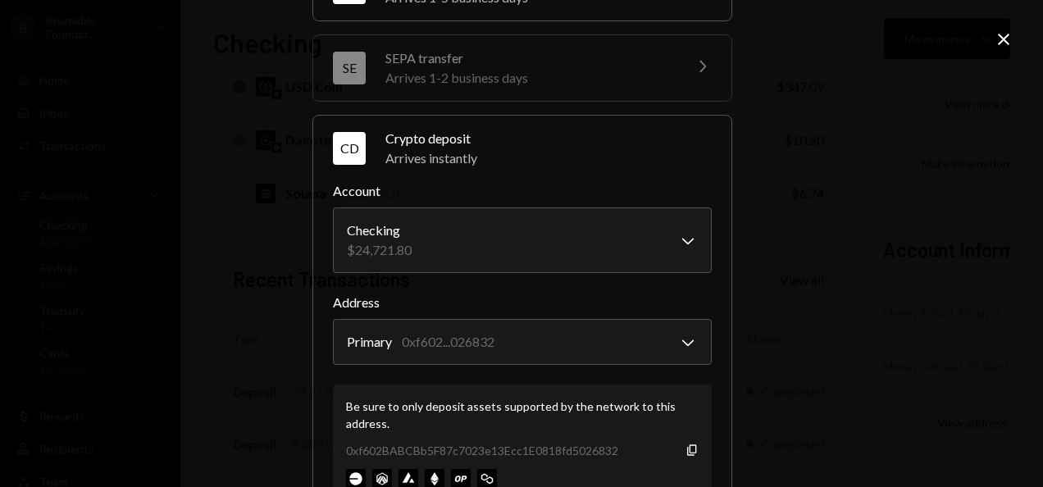
scroll to position [413, 0]
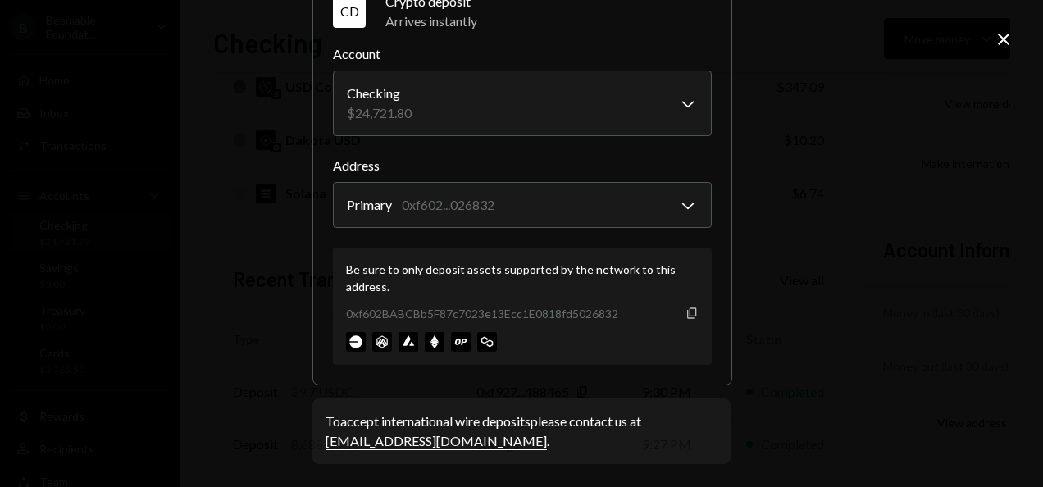
click at [685, 313] on icon "Copy" at bounding box center [691, 313] width 13 height 13
click at [1005, 44] on icon "Close" at bounding box center [1004, 40] width 20 height 20
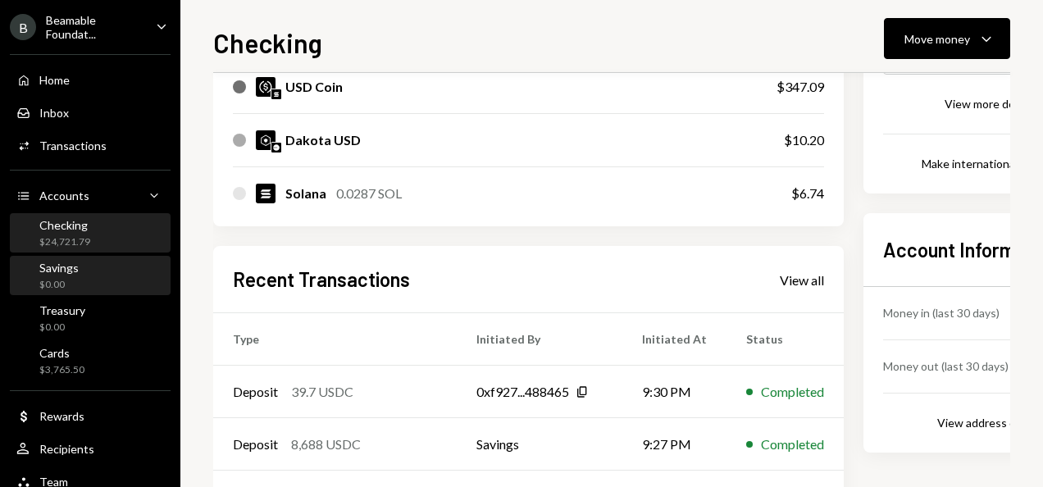
click at [95, 265] on div "Savings $0.00" at bounding box center [90, 276] width 148 height 31
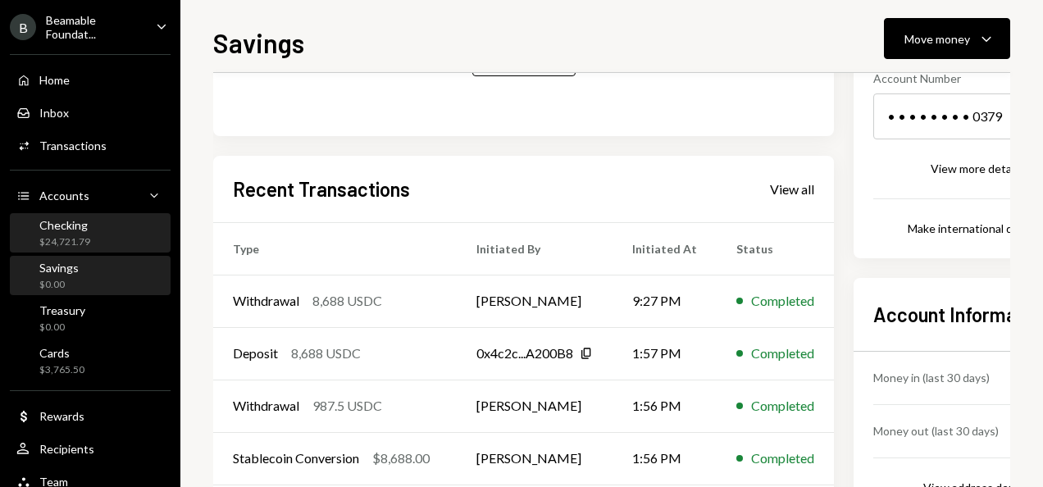
click at [103, 221] on div "Checking $24,721.79" at bounding box center [90, 233] width 148 height 31
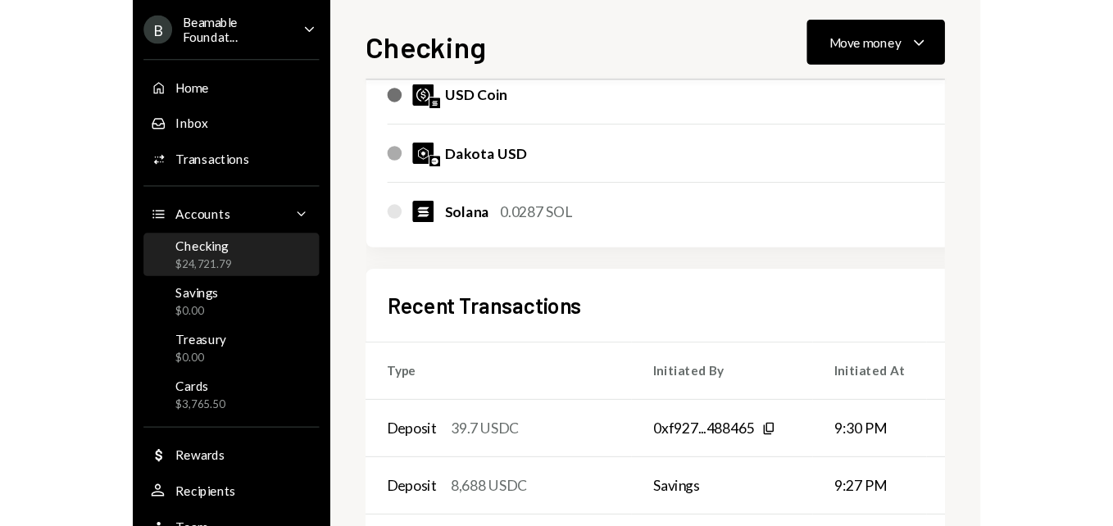
scroll to position [328, 0]
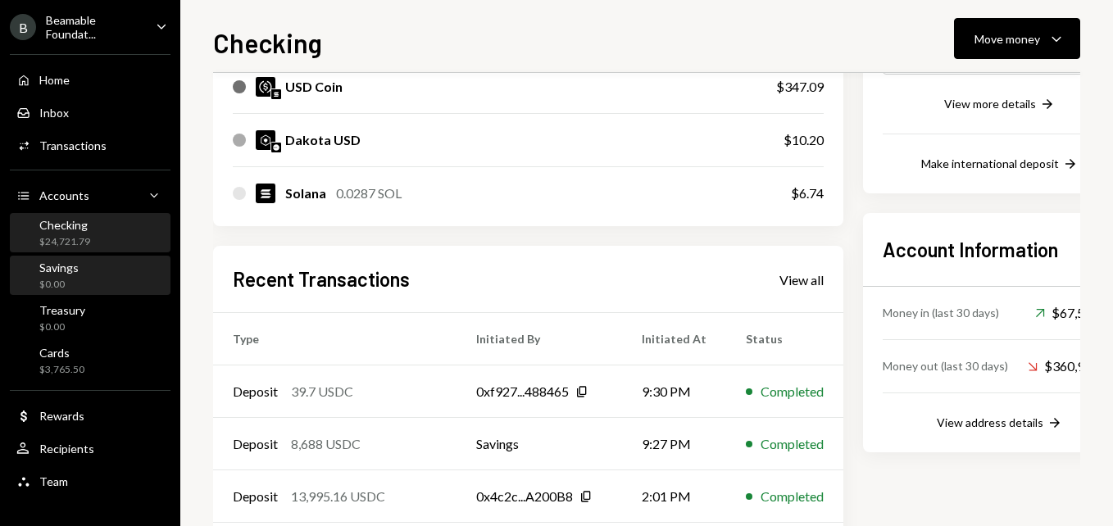
click at [80, 286] on div "Savings $0.00" at bounding box center [90, 276] width 148 height 31
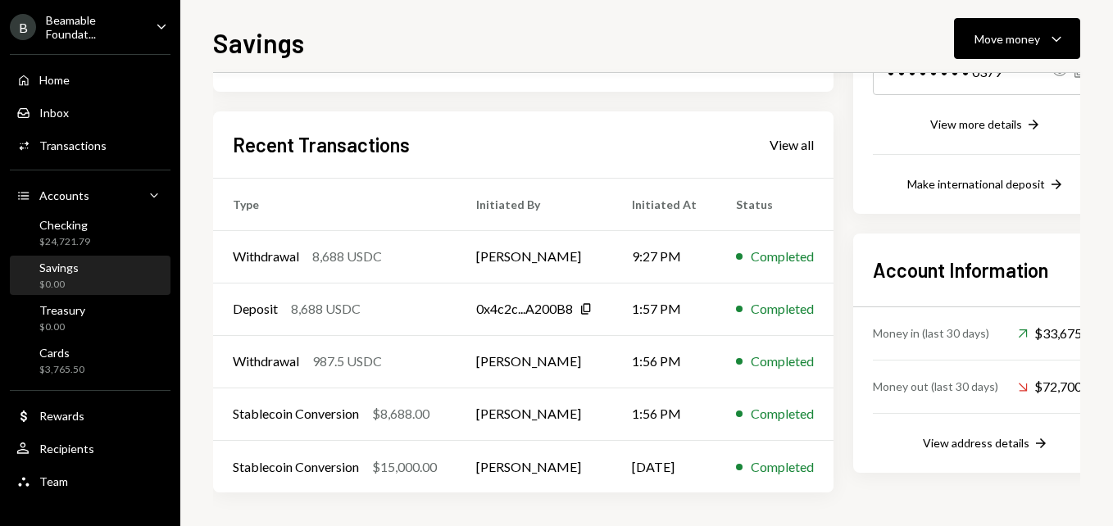
scroll to position [262, 0]
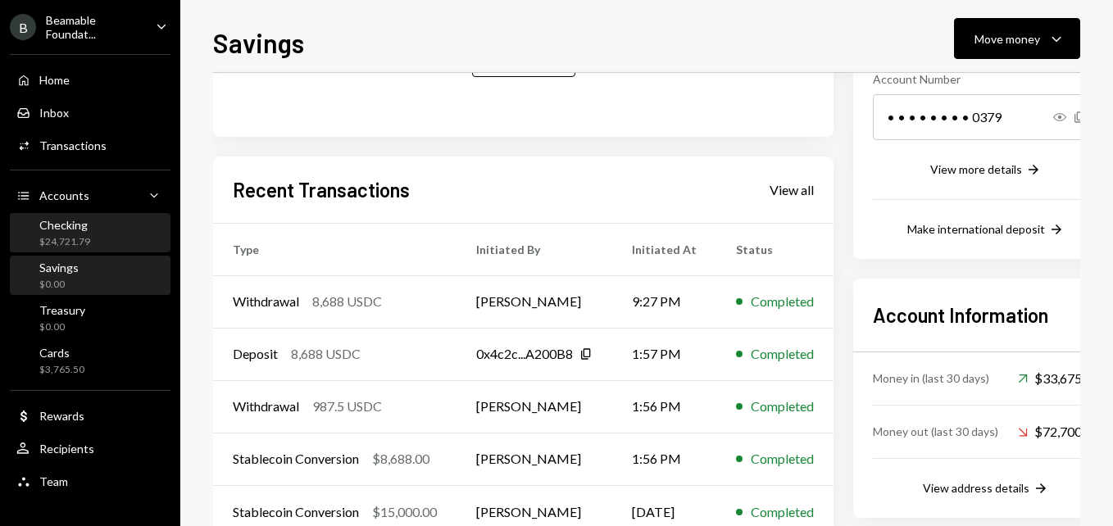
click at [93, 226] on div "Checking $24,721.79" at bounding box center [90, 233] width 148 height 31
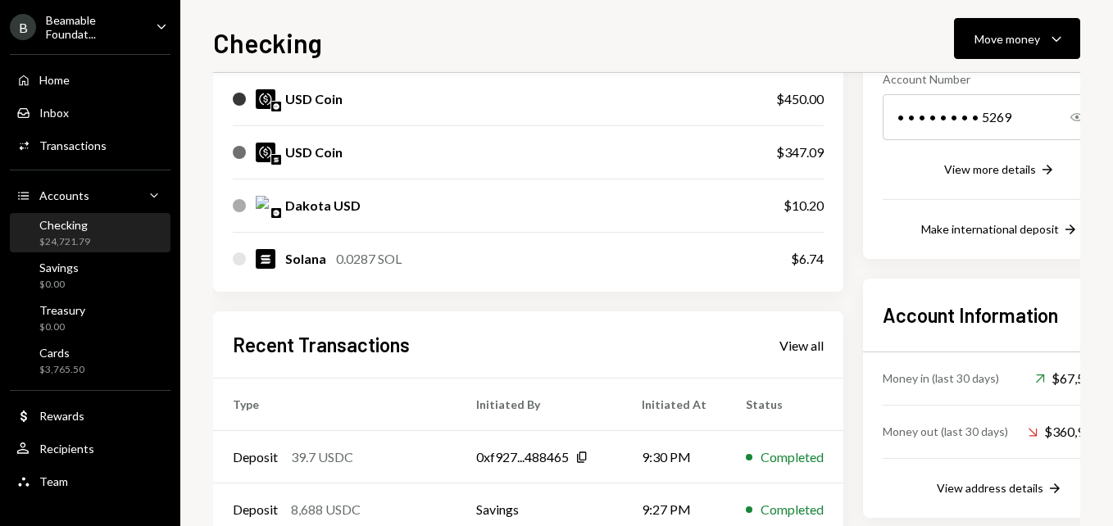
scroll to position [328, 0]
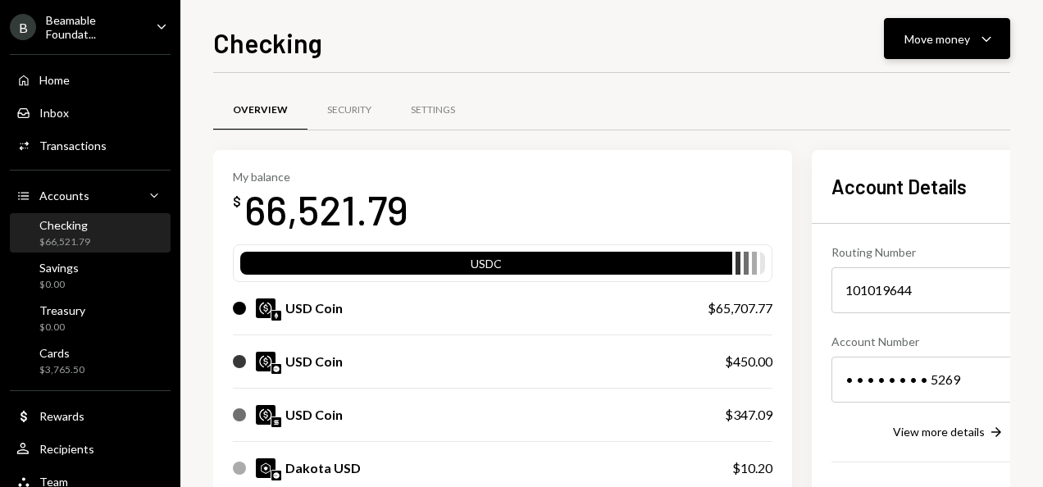
click at [917, 54] on button "Move money Caret Down" at bounding box center [947, 38] width 126 height 41
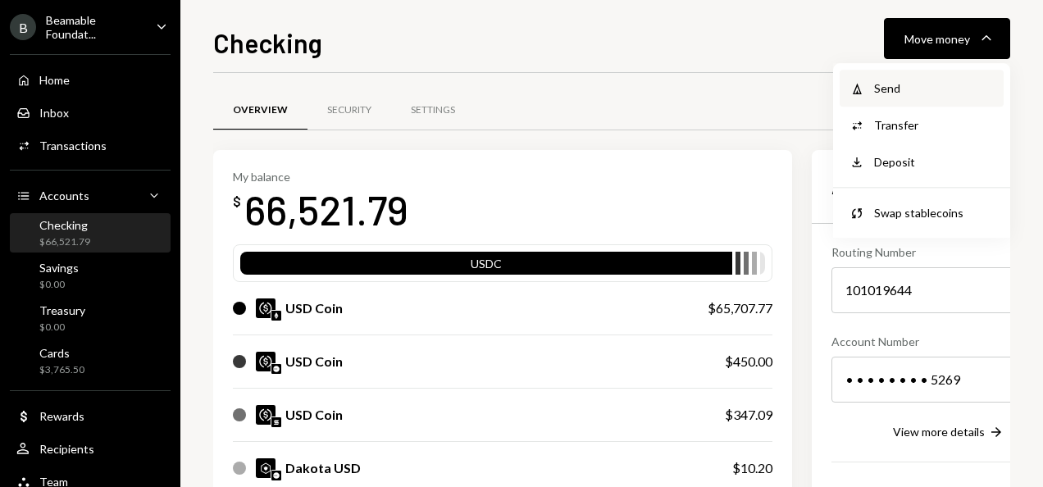
click at [912, 77] on div "Withdraw Send" at bounding box center [921, 88] width 164 height 37
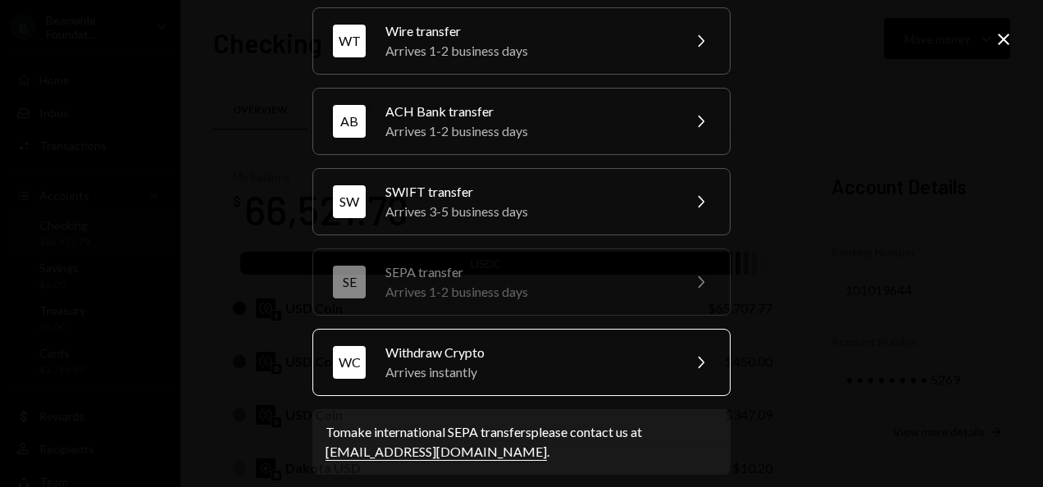
scroll to position [73, 0]
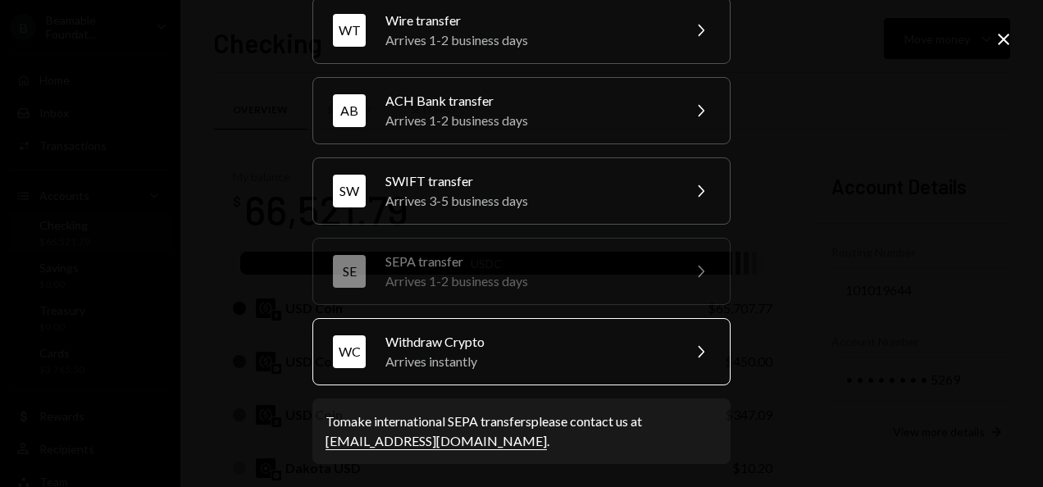
click at [434, 346] on div "Withdraw Crypto" at bounding box center [527, 342] width 285 height 20
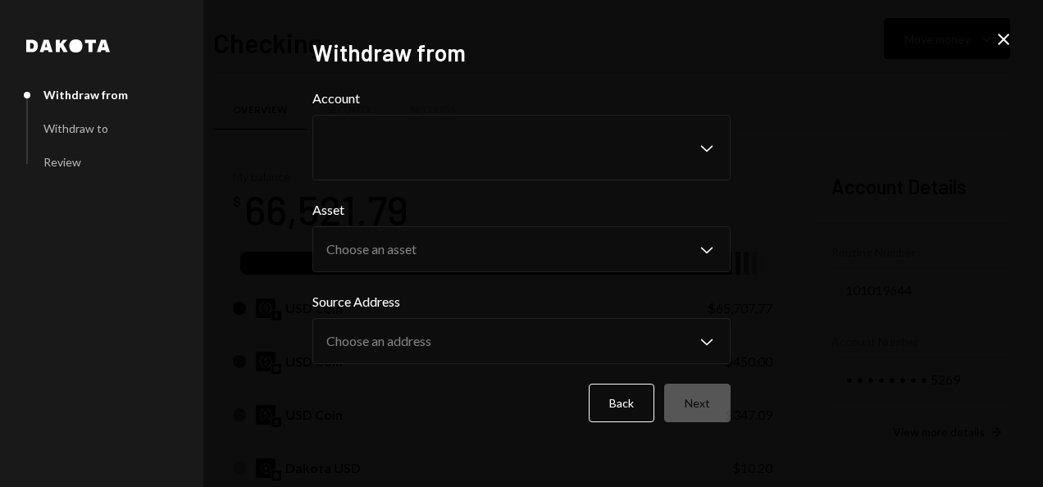
scroll to position [0, 0]
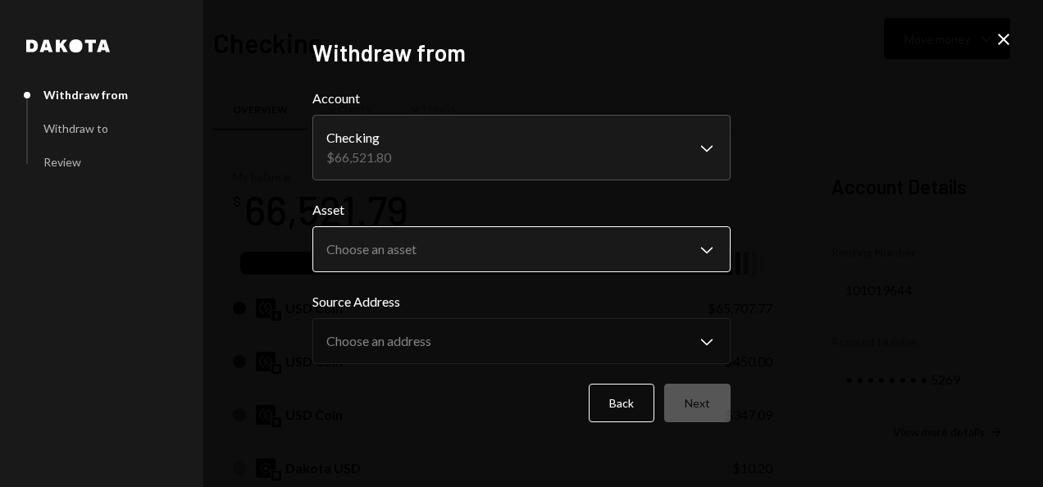
click at [412, 245] on body "B Beamable Foundat... Caret Down Home Home Inbox Inbox Activities Transactions …" at bounding box center [521, 243] width 1043 height 487
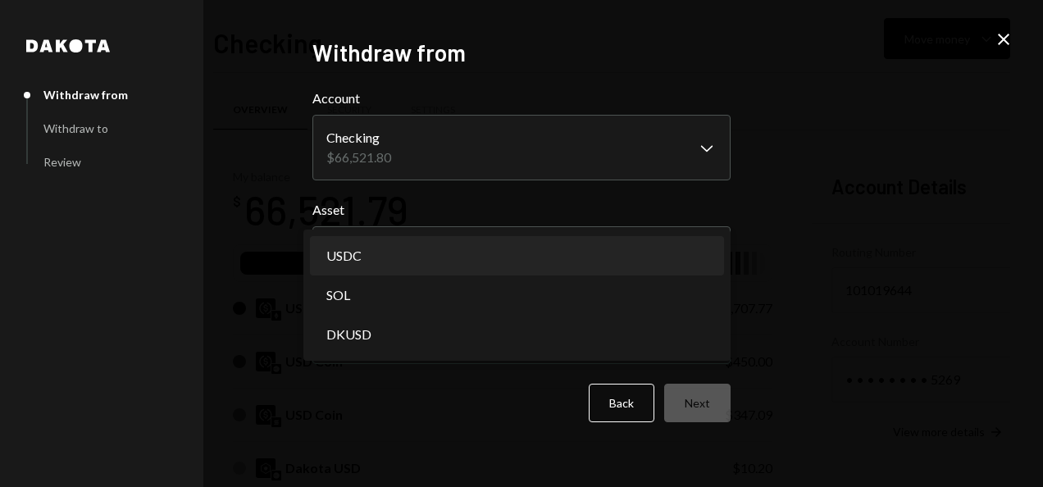
select select "****"
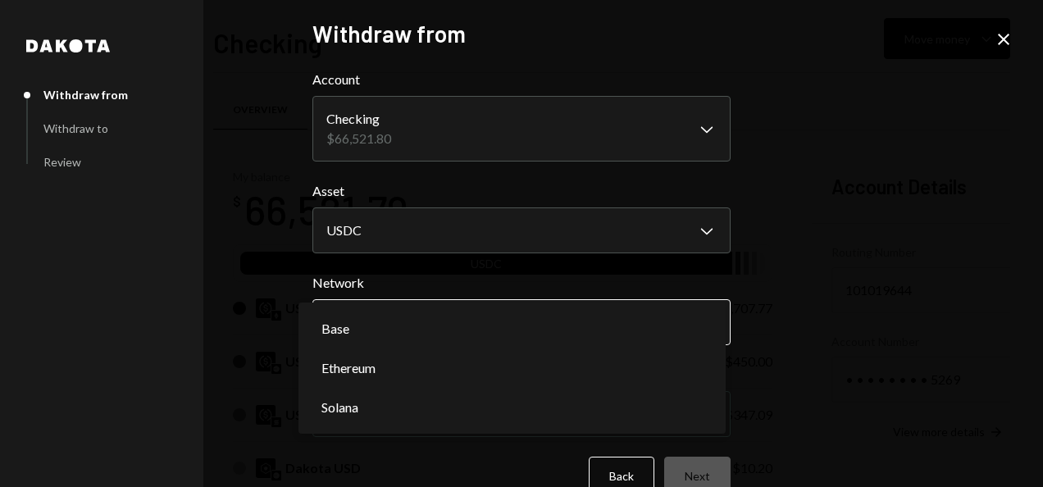
click at [420, 325] on body "B Beamable Foundat... Caret Down Home Home Inbox Inbox Activities Transactions …" at bounding box center [521, 243] width 1043 height 487
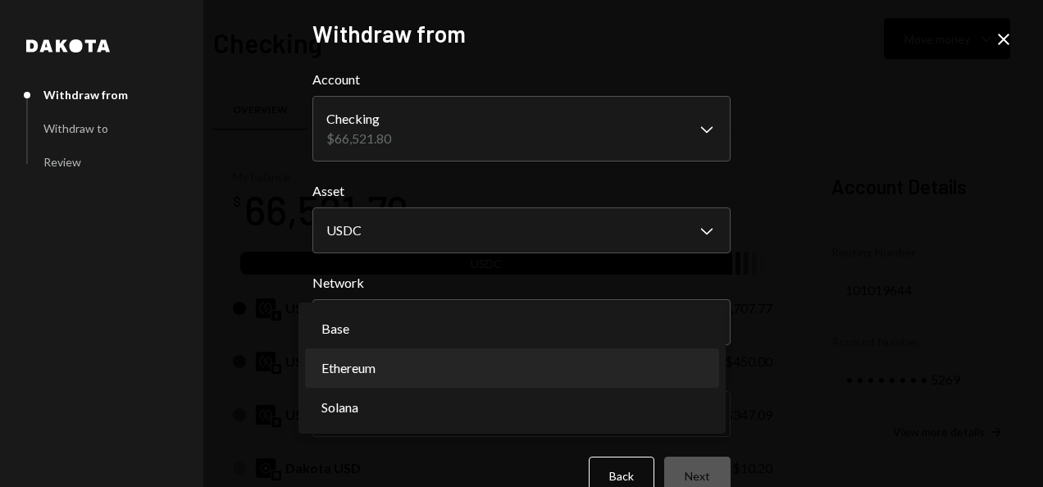
select select "**********"
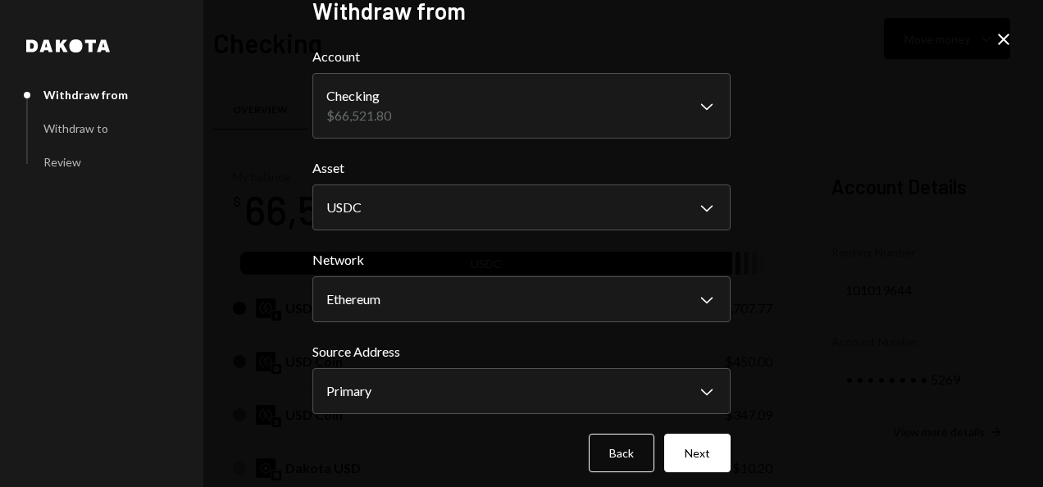
scroll to position [33, 0]
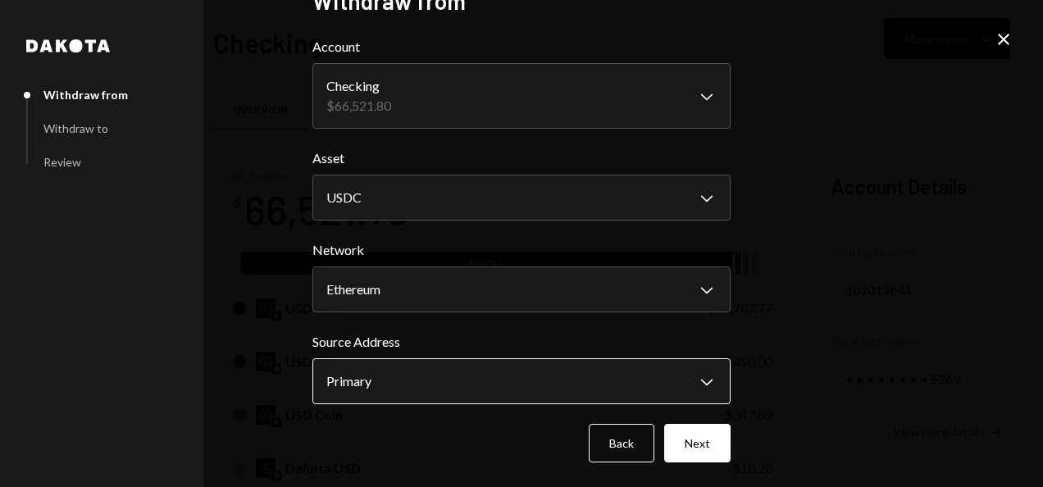
click at [530, 371] on body "B Beamable Foundat... Caret Down Home Home Inbox Inbox Activities Transactions …" at bounding box center [521, 243] width 1043 height 487
click at [721, 457] on button "Next" at bounding box center [697, 443] width 66 height 39
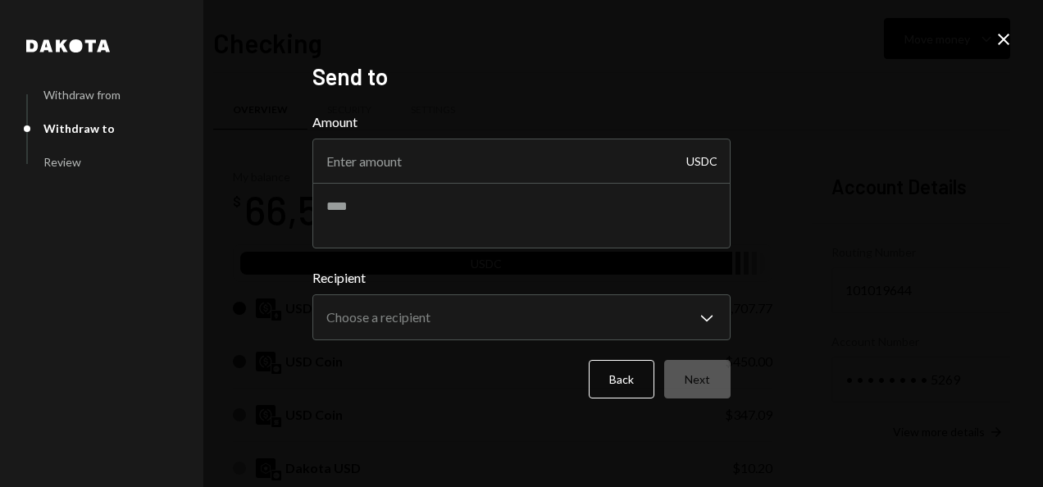
scroll to position [0, 0]
click at [403, 165] on input "Amount" at bounding box center [521, 162] width 418 height 46
type input "24000"
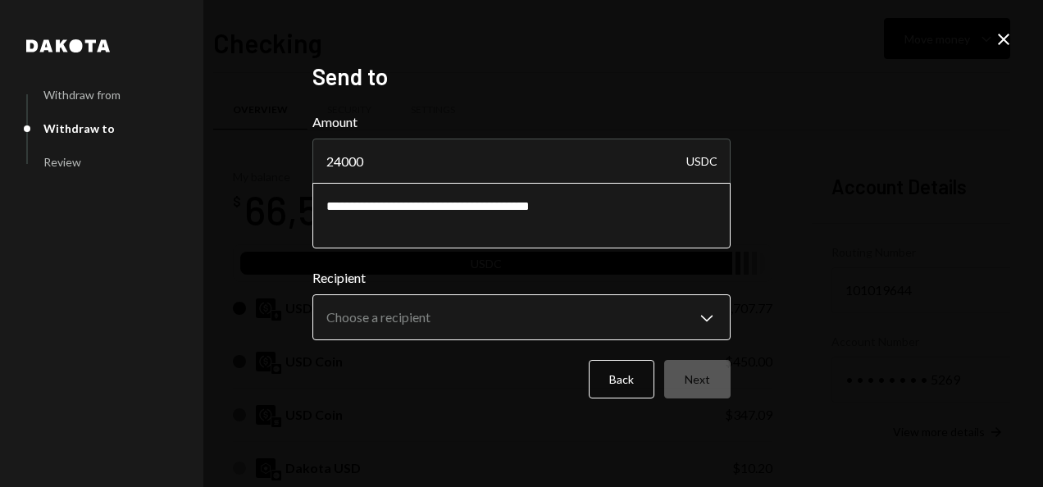
type textarea "**********"
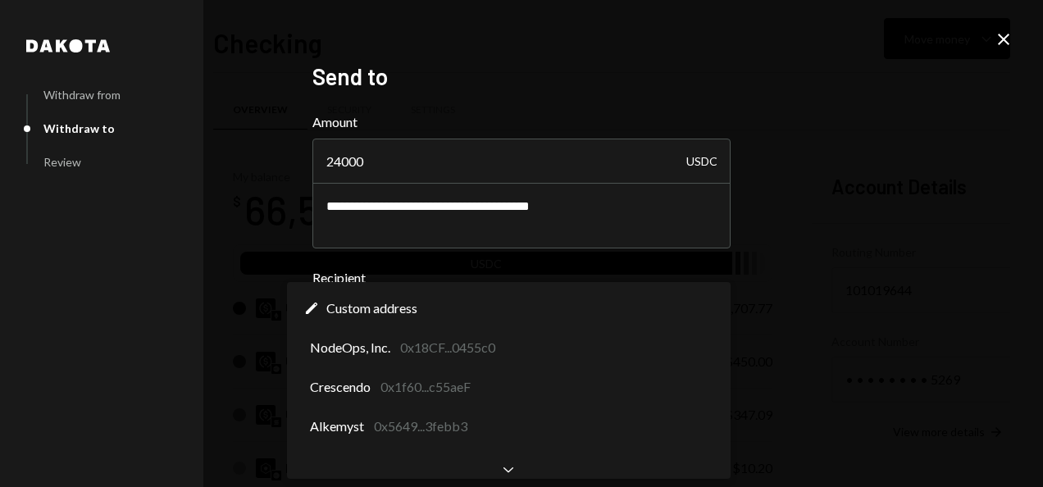
click at [616, 316] on body "B Beamable Foundat... Caret Down Home Home Inbox Inbox Activities Transactions …" at bounding box center [521, 243] width 1043 height 487
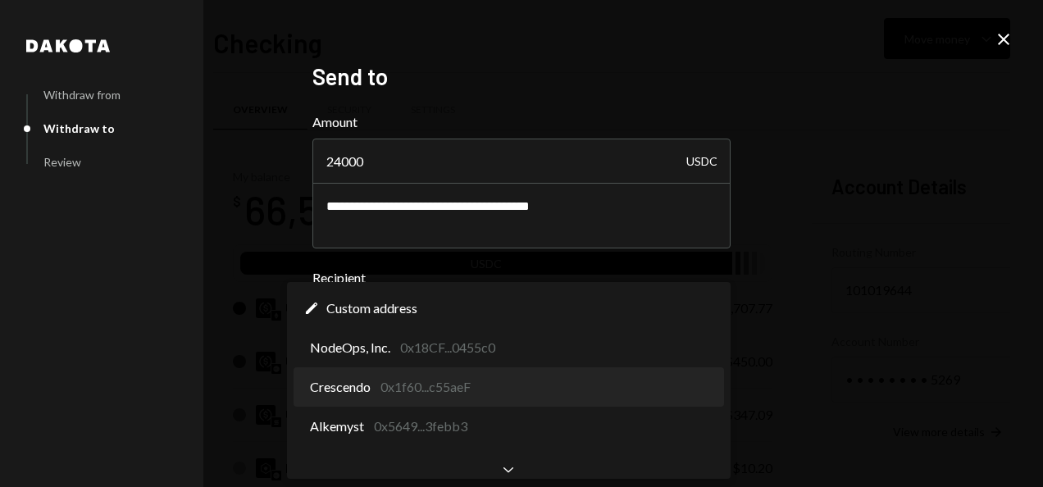
select select "**********"
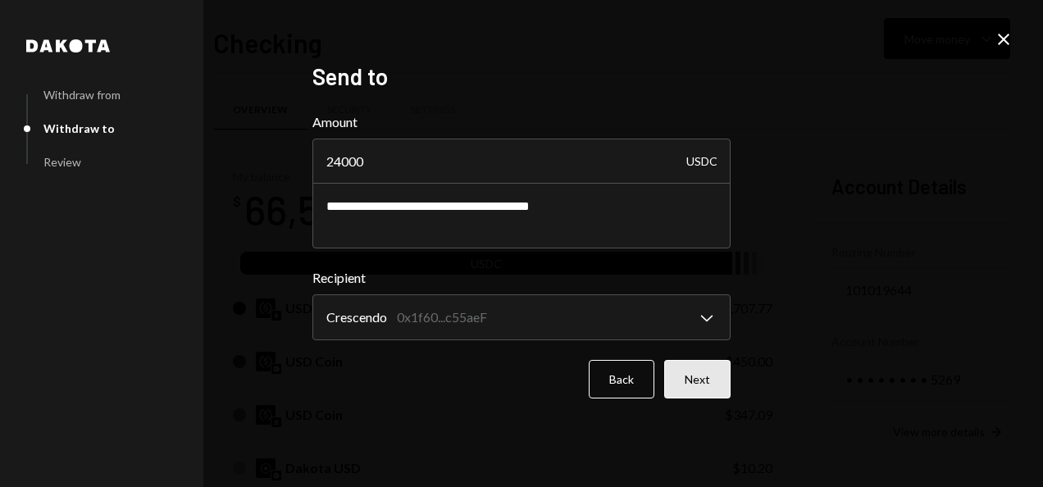
click at [712, 380] on button "Next" at bounding box center [697, 379] width 66 height 39
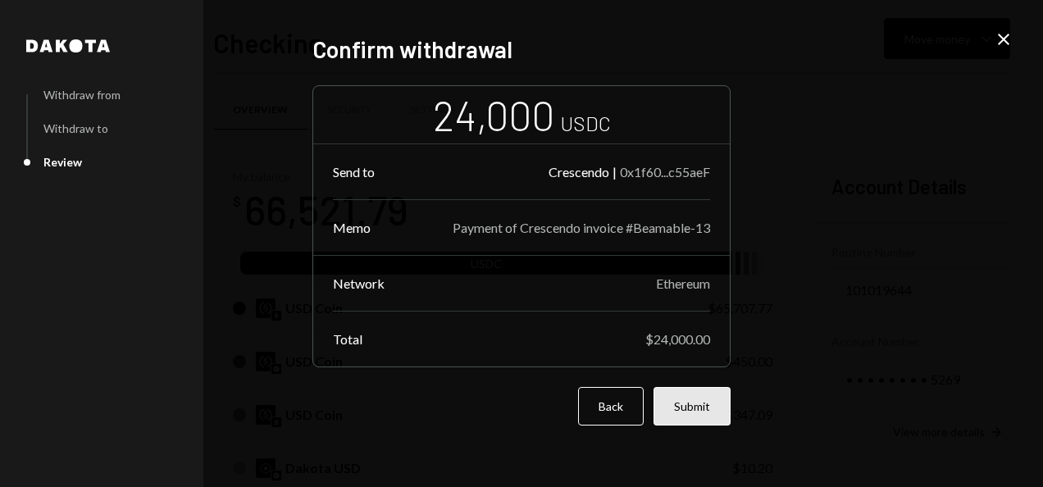
click at [707, 404] on button "Submit" at bounding box center [691, 406] width 77 height 39
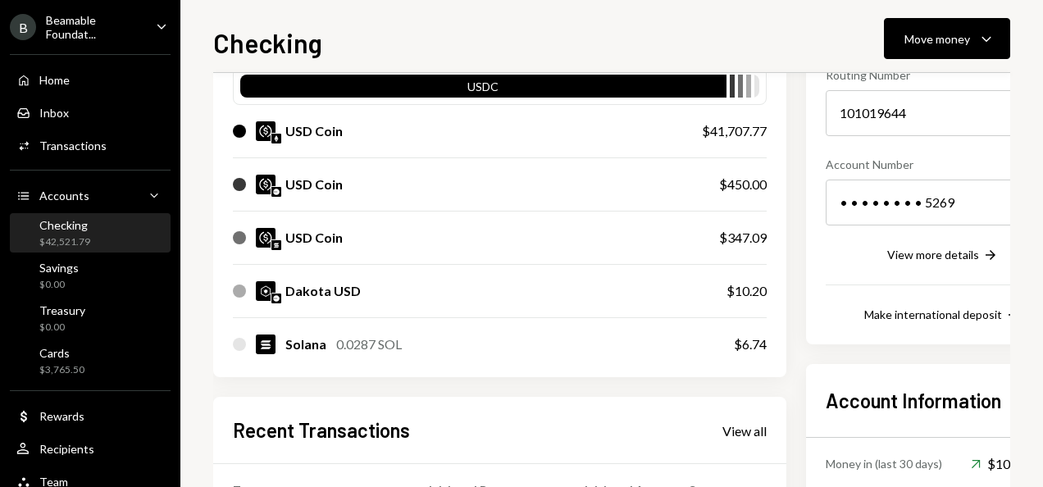
scroll to position [492, 0]
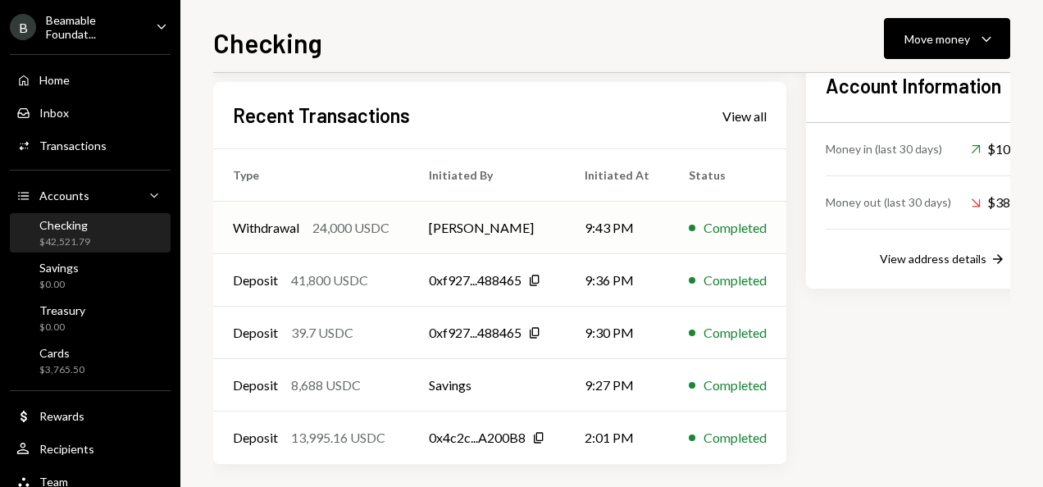
click at [495, 226] on td "[PERSON_NAME]" at bounding box center [487, 228] width 156 height 52
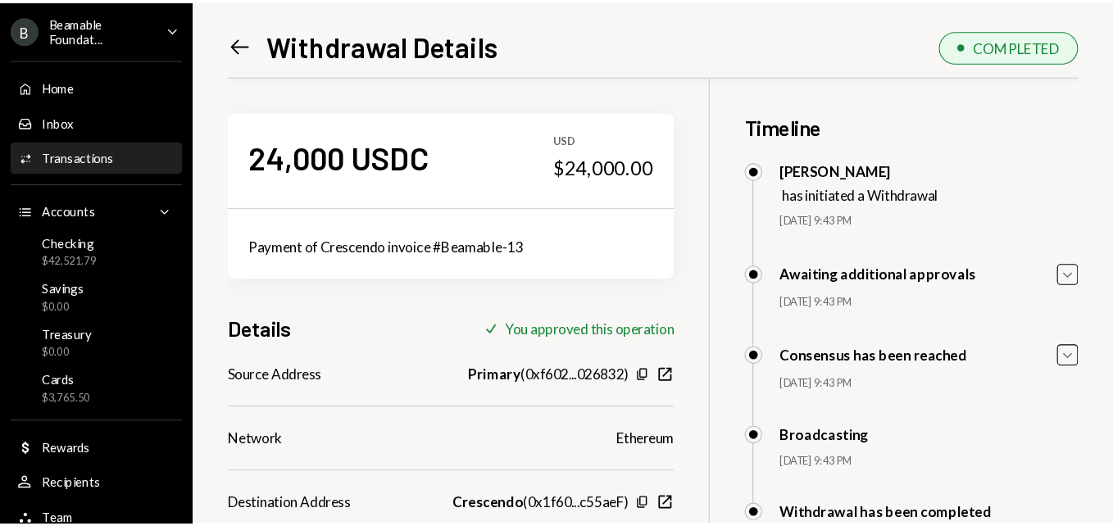
scroll to position [110, 0]
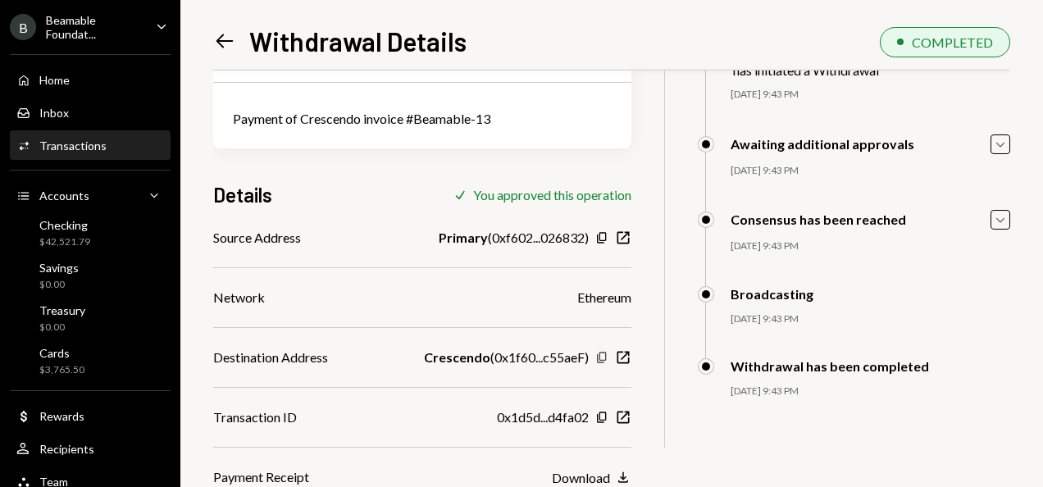
click at [599, 357] on icon "Copy" at bounding box center [601, 357] width 13 height 13
click at [618, 423] on icon "button" at bounding box center [623, 418] width 12 height 12
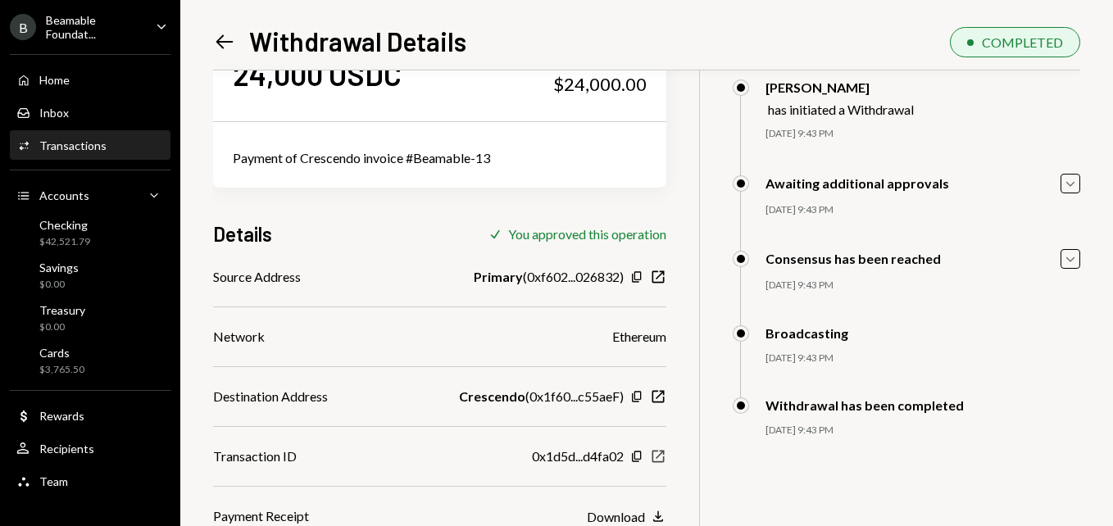
scroll to position [71, 0]
click at [216, 38] on icon "Left Arrow" at bounding box center [224, 41] width 23 height 23
